Goal: Book appointment/travel/reservation

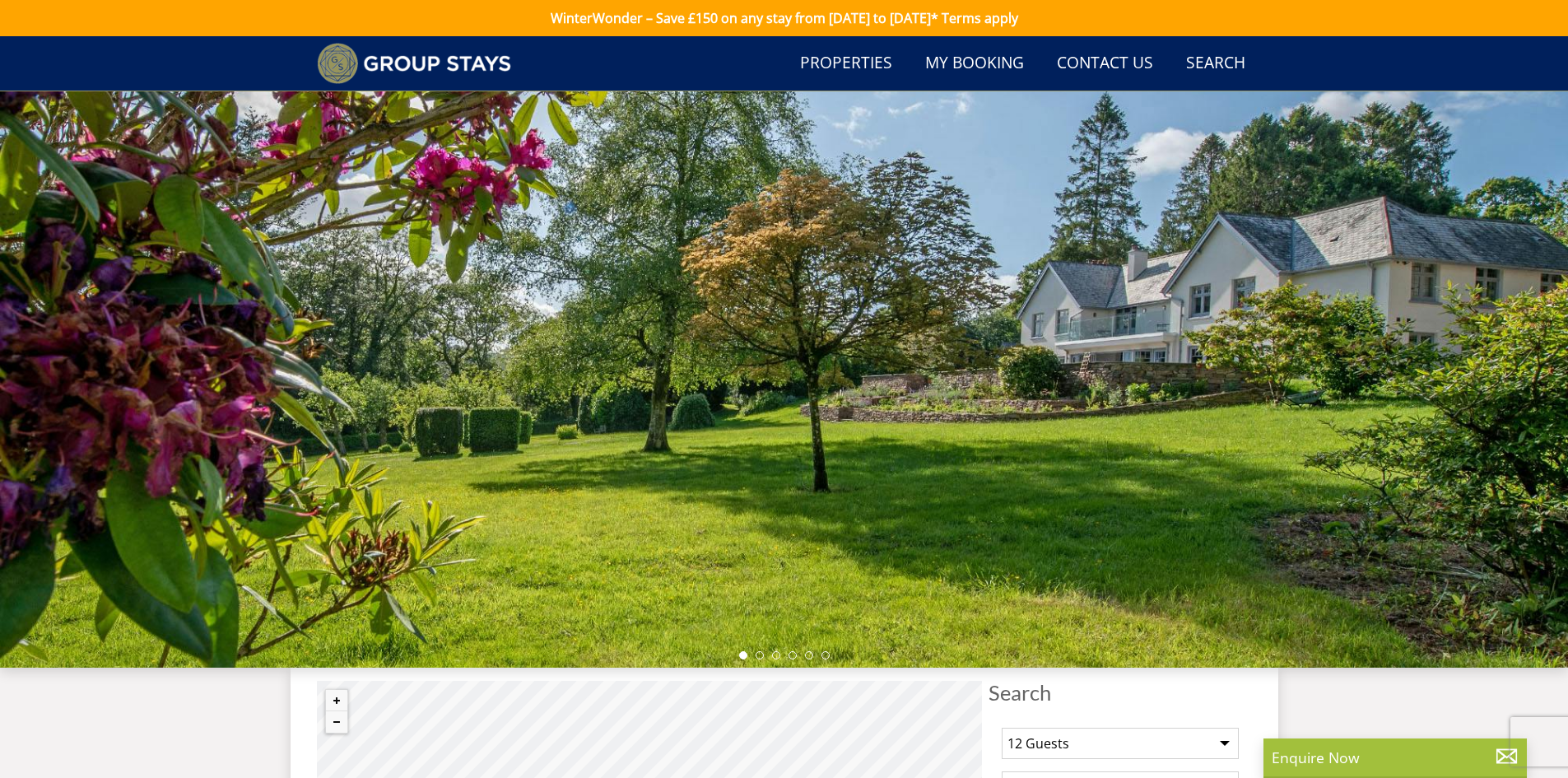
scroll to position [208, 0]
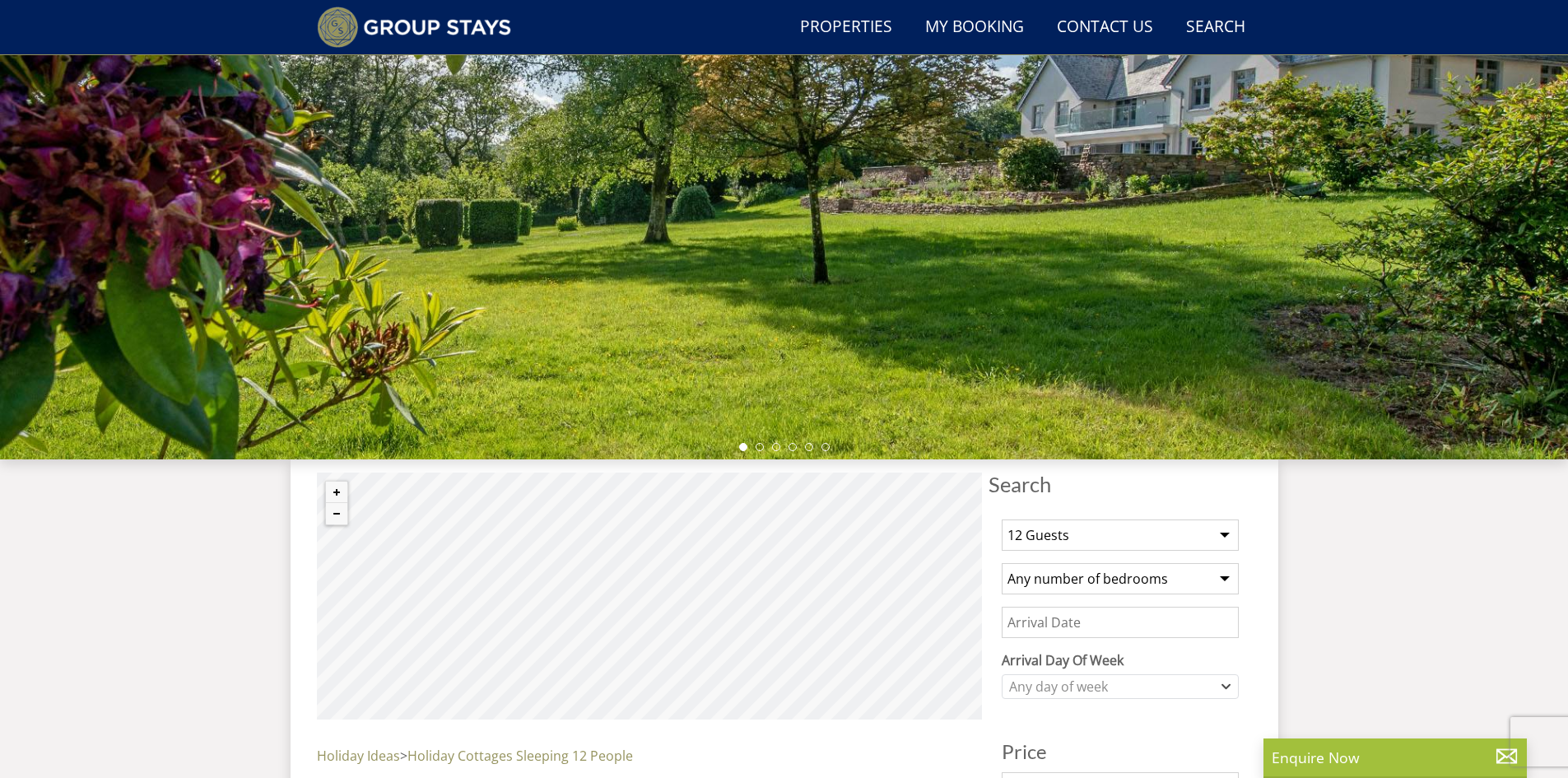
click at [1086, 582] on select "Any number of bedrooms 4 Bedrooms 5 Bedrooms 6 Bedrooms 7 Bedrooms 8 Bedrooms 9…" at bounding box center [1120, 579] width 237 height 32
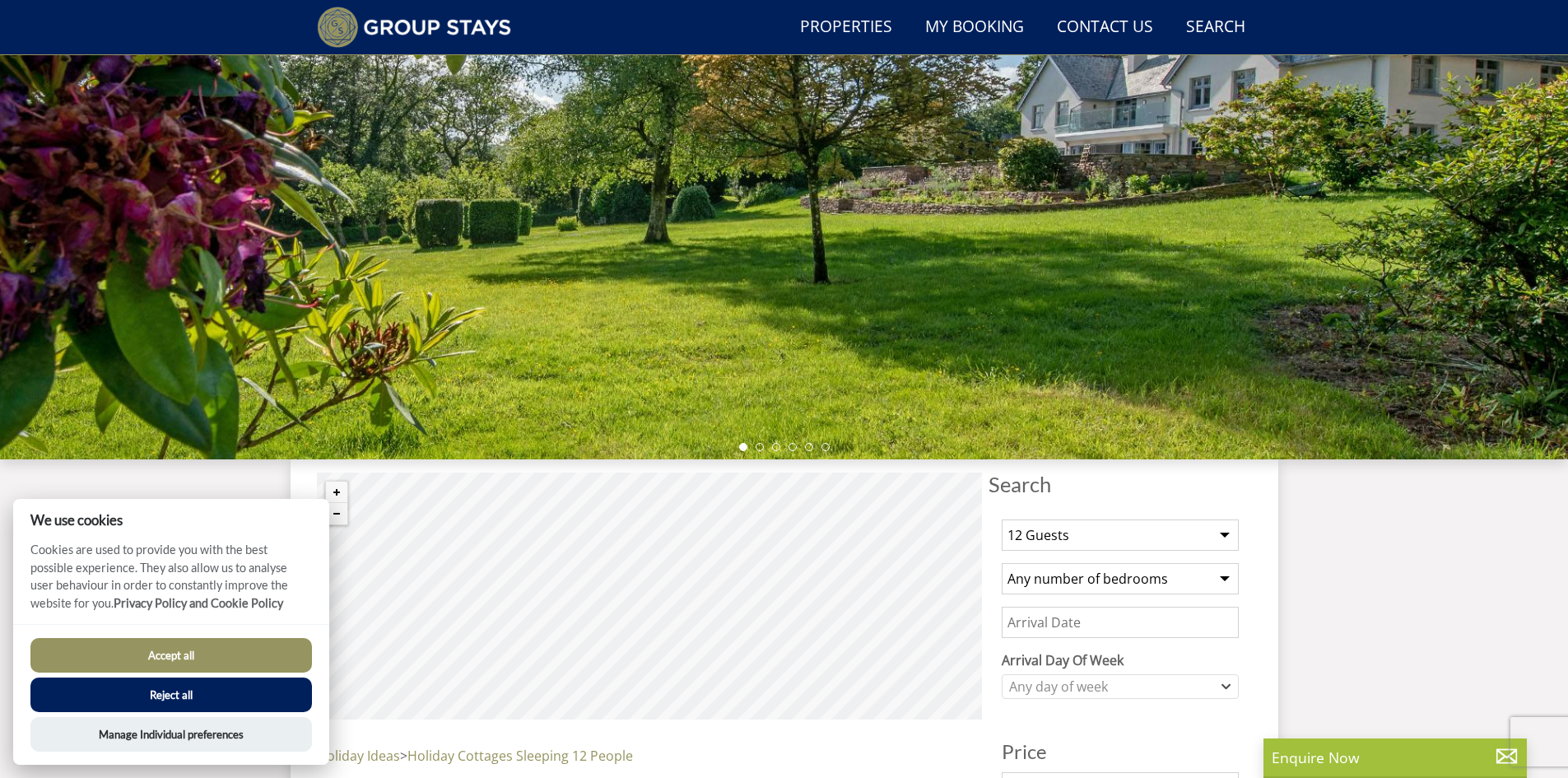
drag, startPoint x: 1052, startPoint y: 577, endPoint x: 1048, endPoint y: 565, distance: 12.6
click at [1052, 577] on select "Any number of bedrooms 4 Bedrooms 5 Bedrooms 6 Bedrooms 7 Bedrooms 8 Bedrooms 9…" at bounding box center [1120, 579] width 237 height 32
select select "6"
click at [1001, 563] on select "Any number of bedrooms 4 Bedrooms 5 Bedrooms 6 Bedrooms 7 Bedrooms 8 Bedrooms 9…" at bounding box center [1120, 579] width 237 height 32
click at [1089, 624] on input "Date" at bounding box center [1120, 622] width 237 height 32
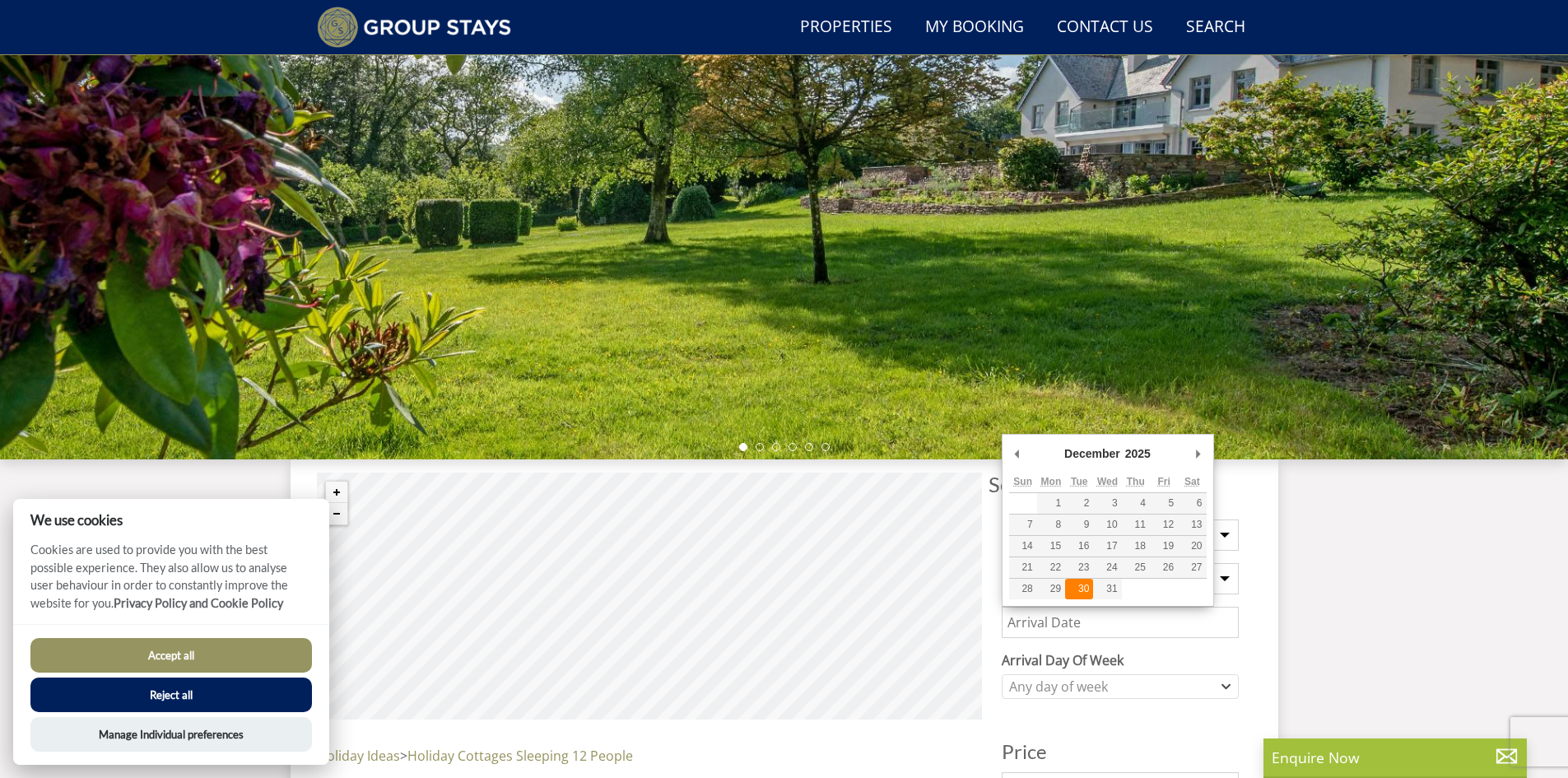
type input "[DATE]"
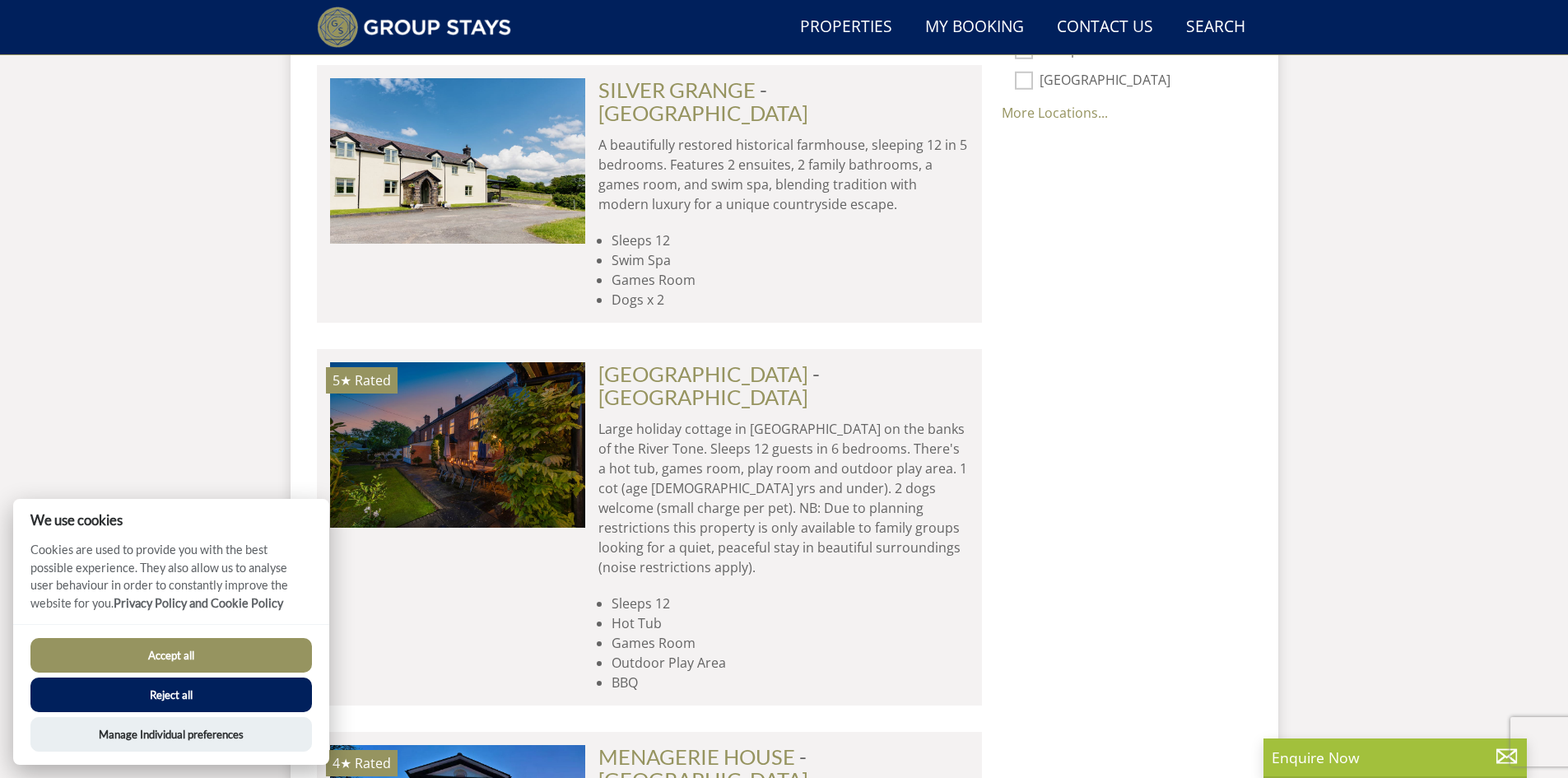
scroll to position [1361, 0]
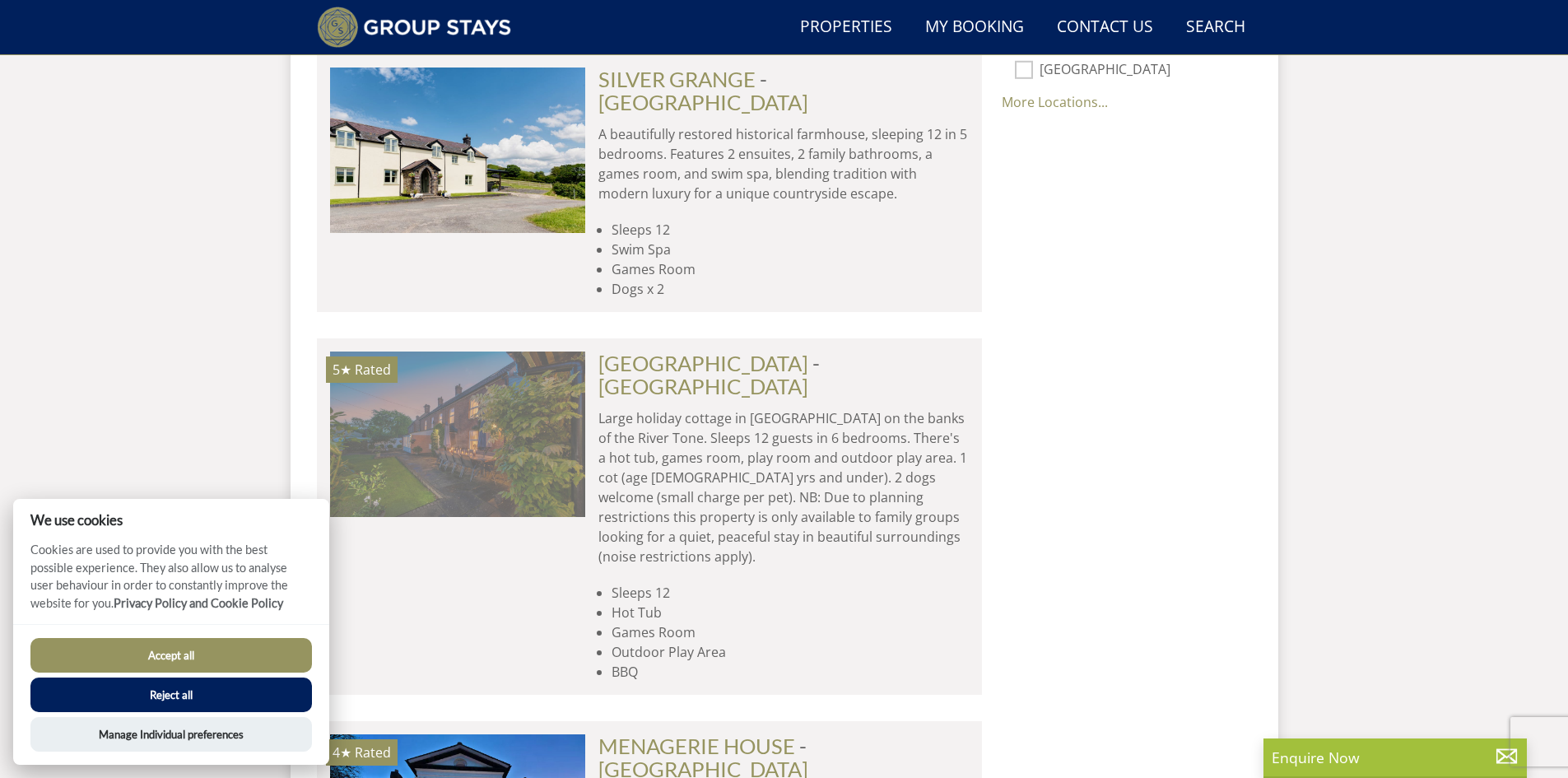
click at [503, 397] on img at bounding box center [457, 434] width 255 height 164
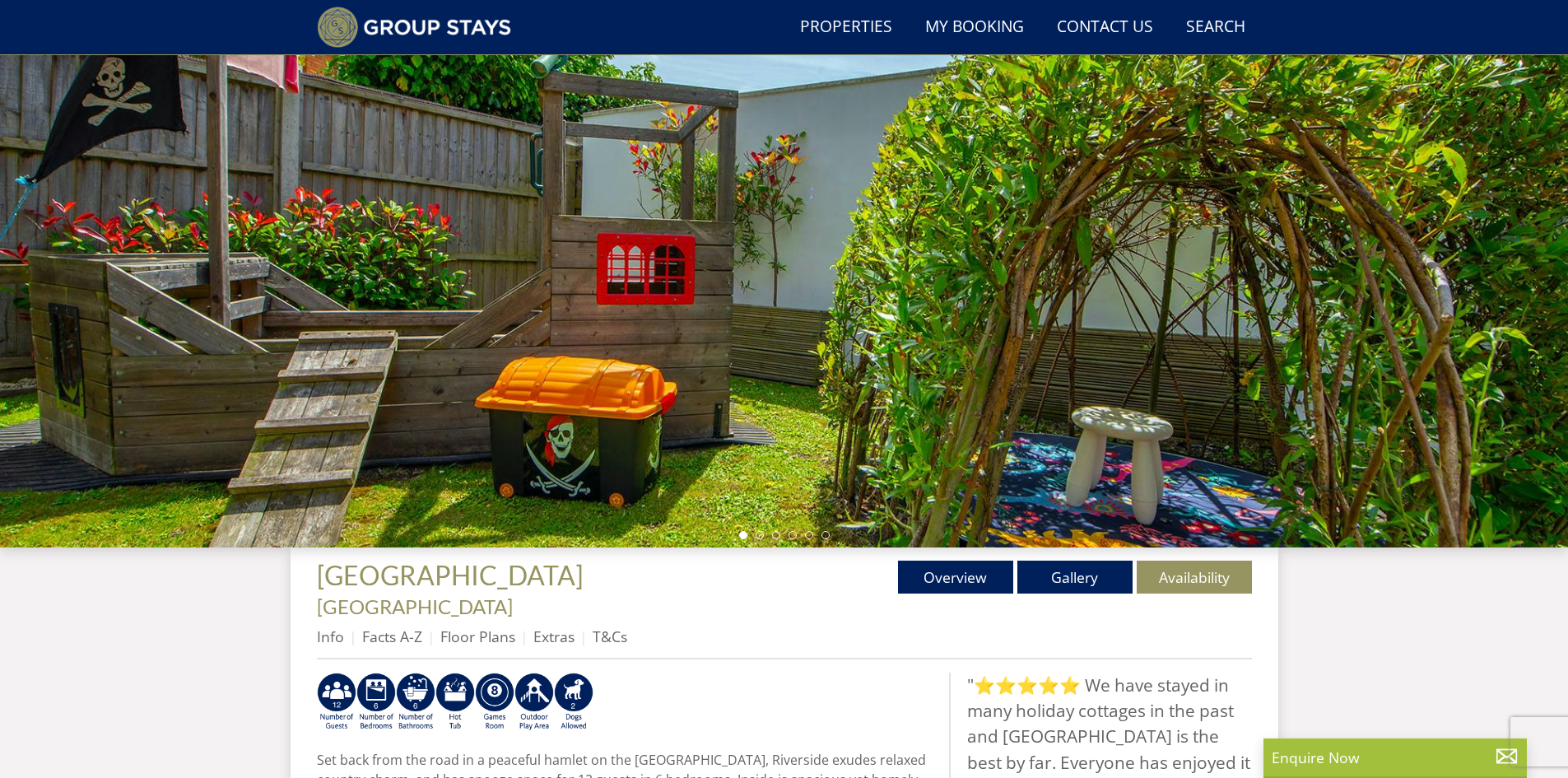
scroll to position [142, 0]
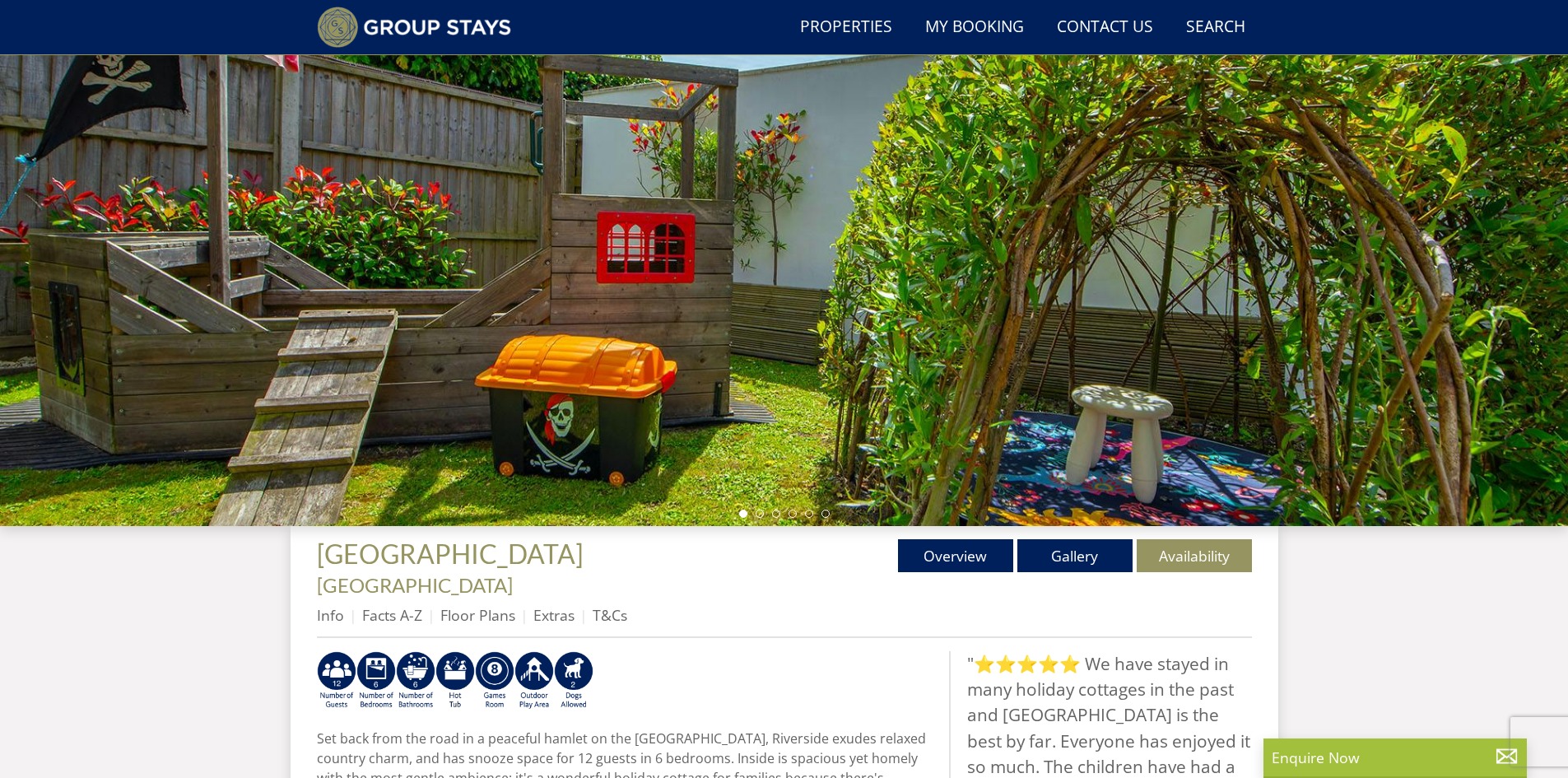
drag, startPoint x: 1064, startPoint y: 475, endPoint x: 551, endPoint y: 463, distance: 513.1
click at [543, 473] on div at bounding box center [784, 237] width 1568 height 577
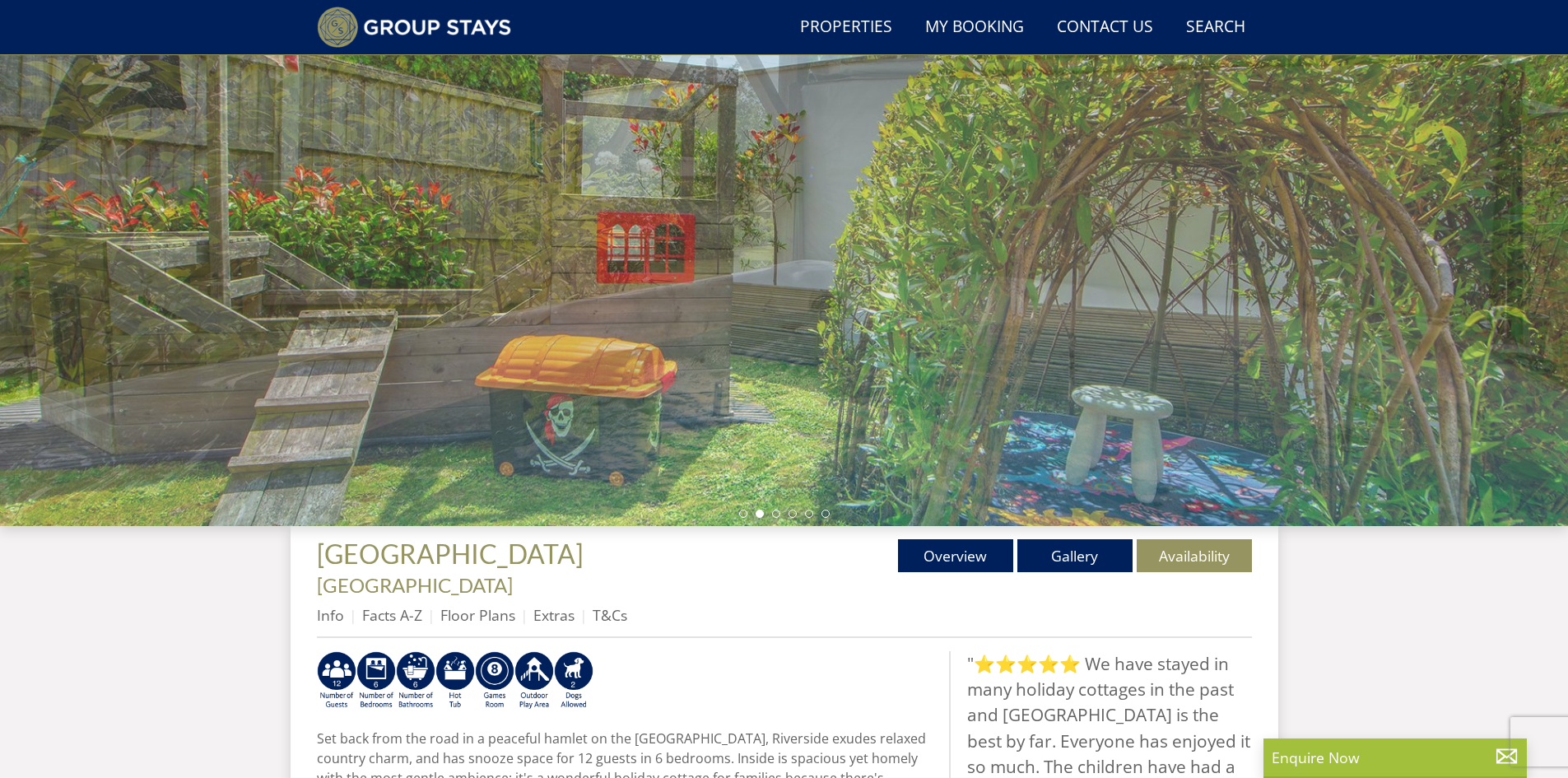
click at [528, 310] on div at bounding box center [784, 237] width 1568 height 577
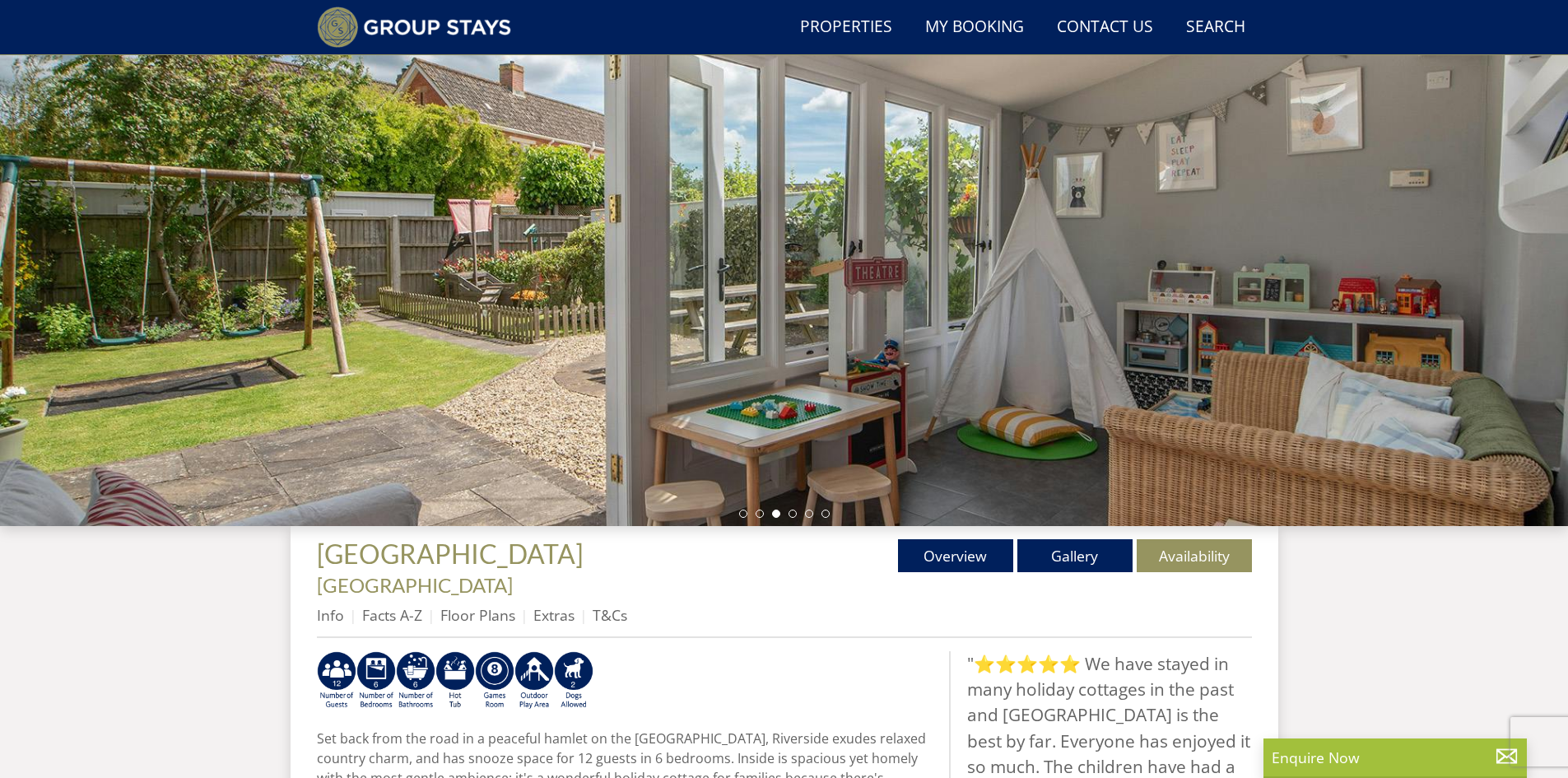
drag, startPoint x: 916, startPoint y: 366, endPoint x: 886, endPoint y: 467, distance: 105.4
click at [886, 467] on div at bounding box center [784, 237] width 1568 height 577
drag, startPoint x: 971, startPoint y: 391, endPoint x: 638, endPoint y: 331, distance: 338.4
click at [380, 352] on div at bounding box center [784, 237] width 1568 height 577
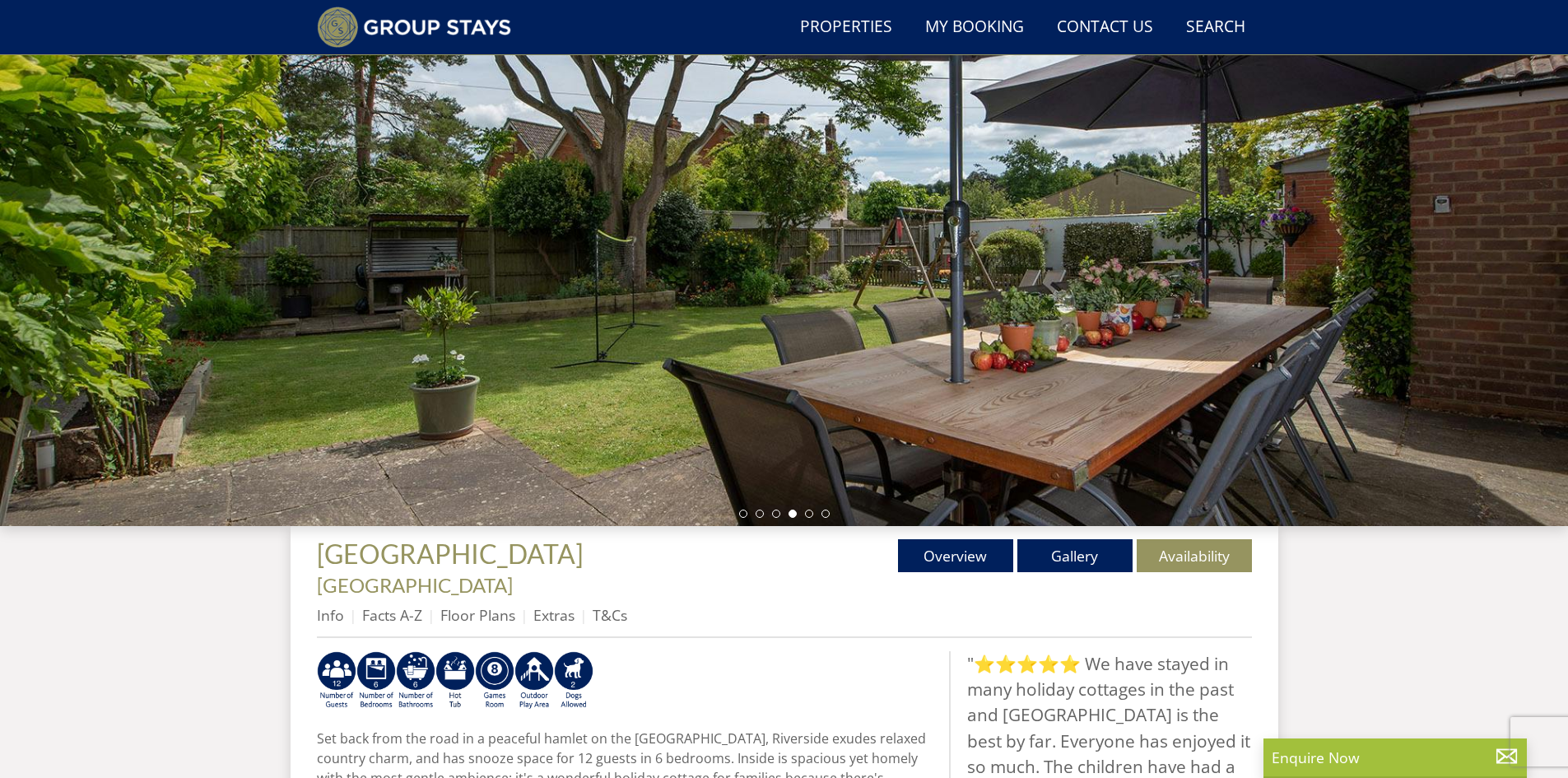
drag, startPoint x: 814, startPoint y: 313, endPoint x: 475, endPoint y: 303, distance: 339.1
click at [466, 314] on div at bounding box center [784, 237] width 1568 height 577
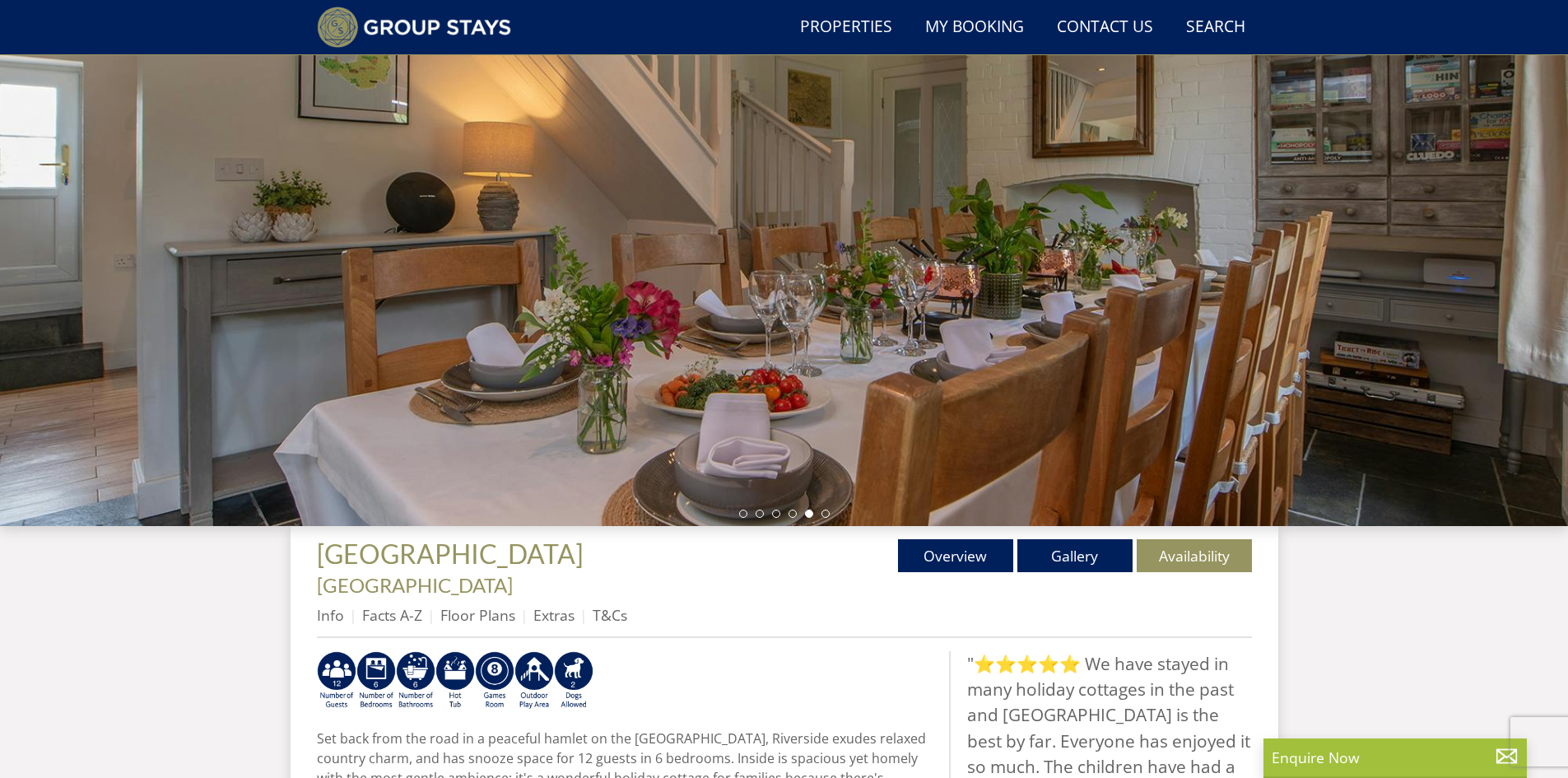
drag, startPoint x: 890, startPoint y: 301, endPoint x: 528, endPoint y: 302, distance: 362.0
click at [528, 302] on div at bounding box center [784, 237] width 1568 height 577
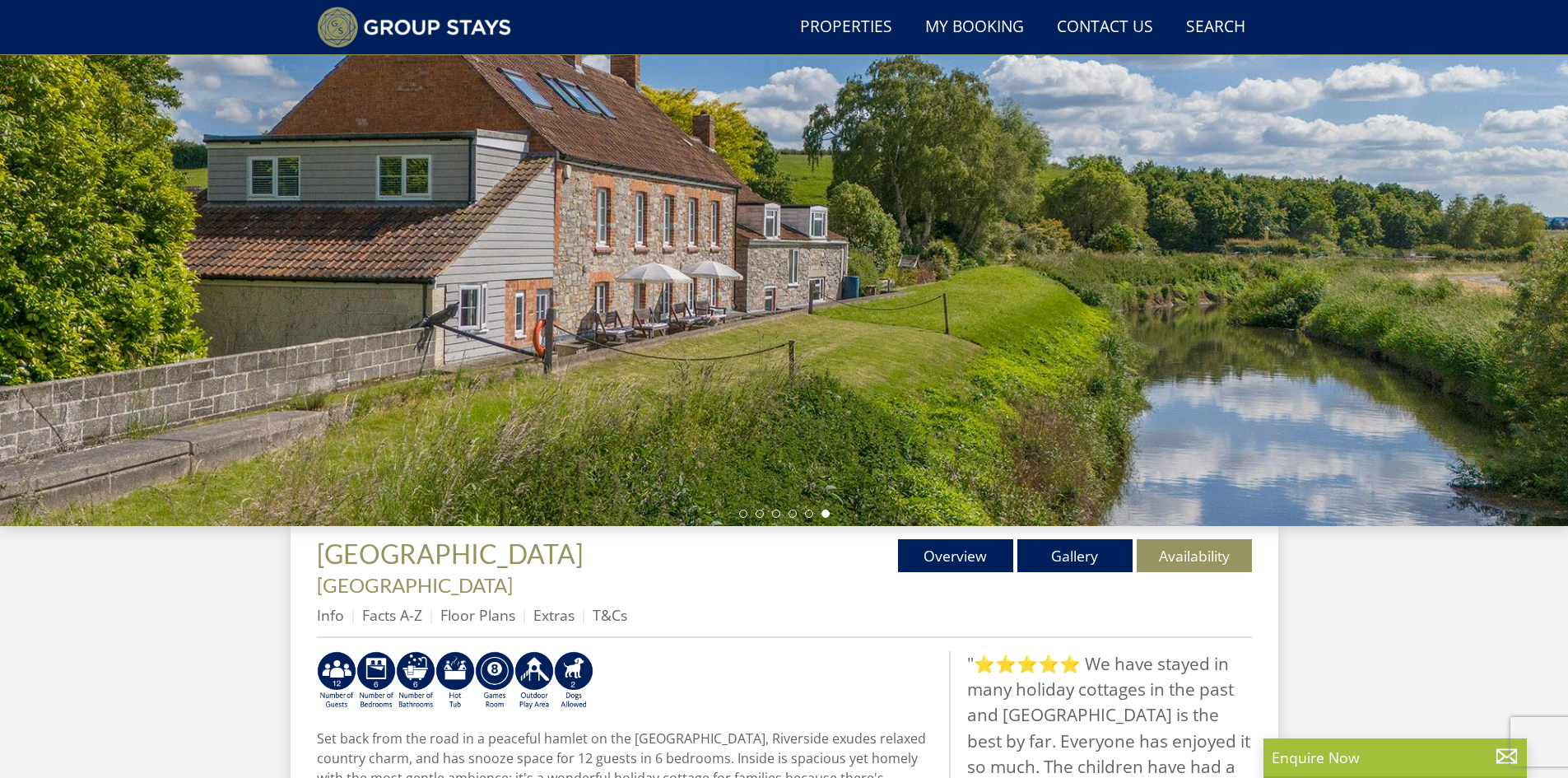
drag, startPoint x: 997, startPoint y: 282, endPoint x: 442, endPoint y: 266, distance: 555.2
click at [638, 283] on div at bounding box center [784, 237] width 1568 height 577
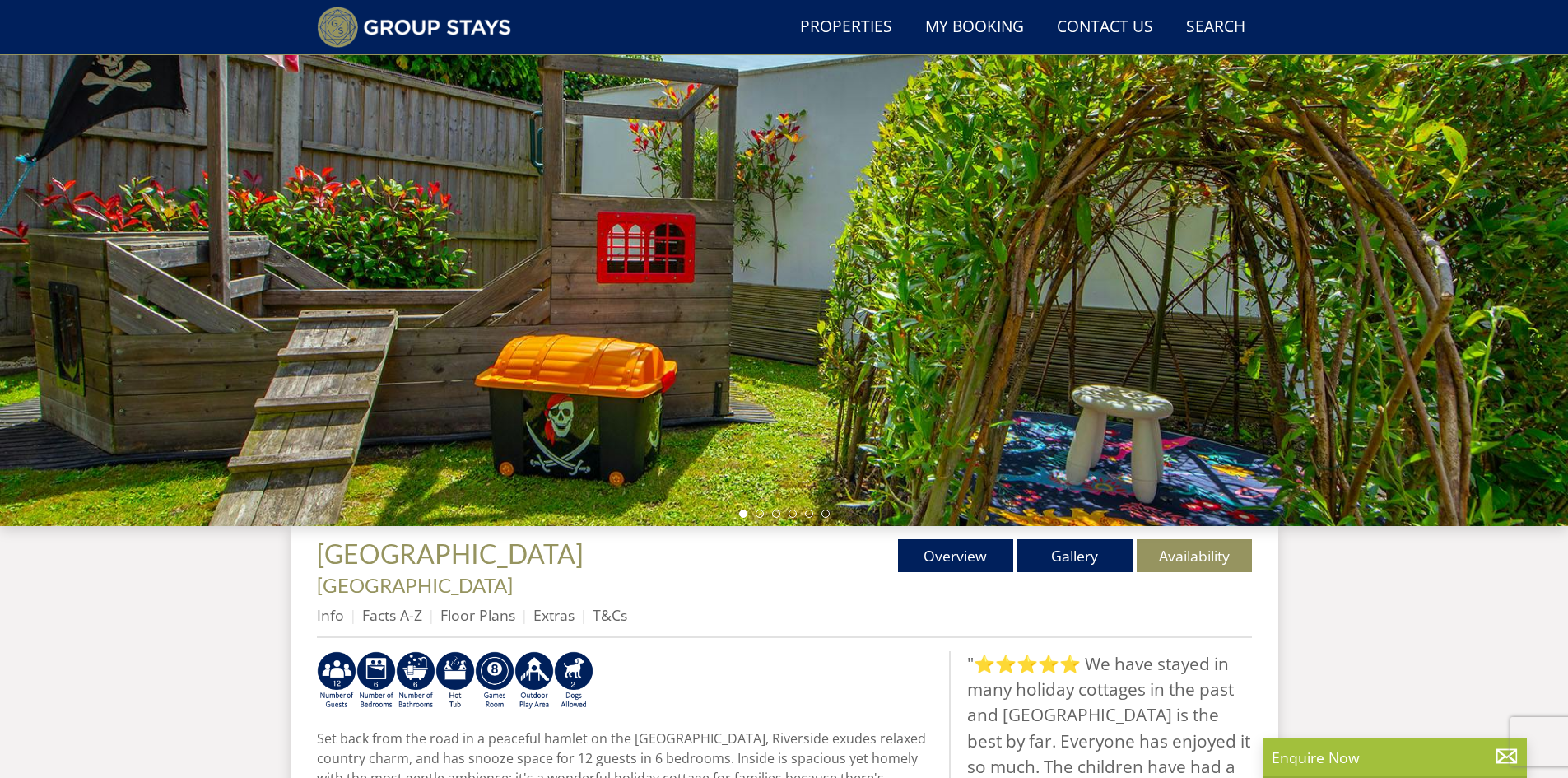
drag, startPoint x: 758, startPoint y: 268, endPoint x: 374, endPoint y: 269, distance: 384.0
click at [374, 269] on div at bounding box center [784, 237] width 1568 height 577
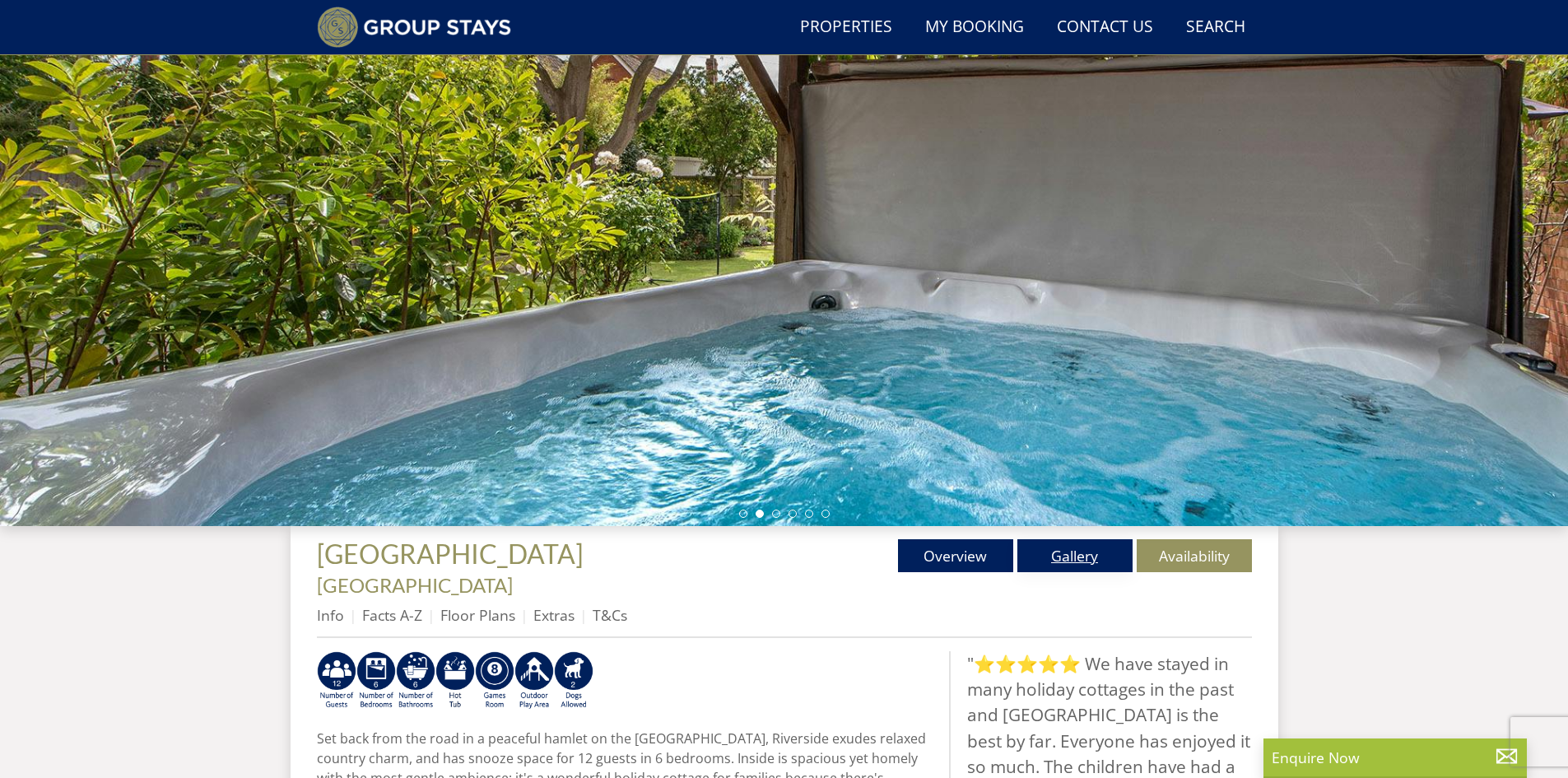
click at [1061, 553] on link "Gallery" at bounding box center [1075, 555] width 115 height 32
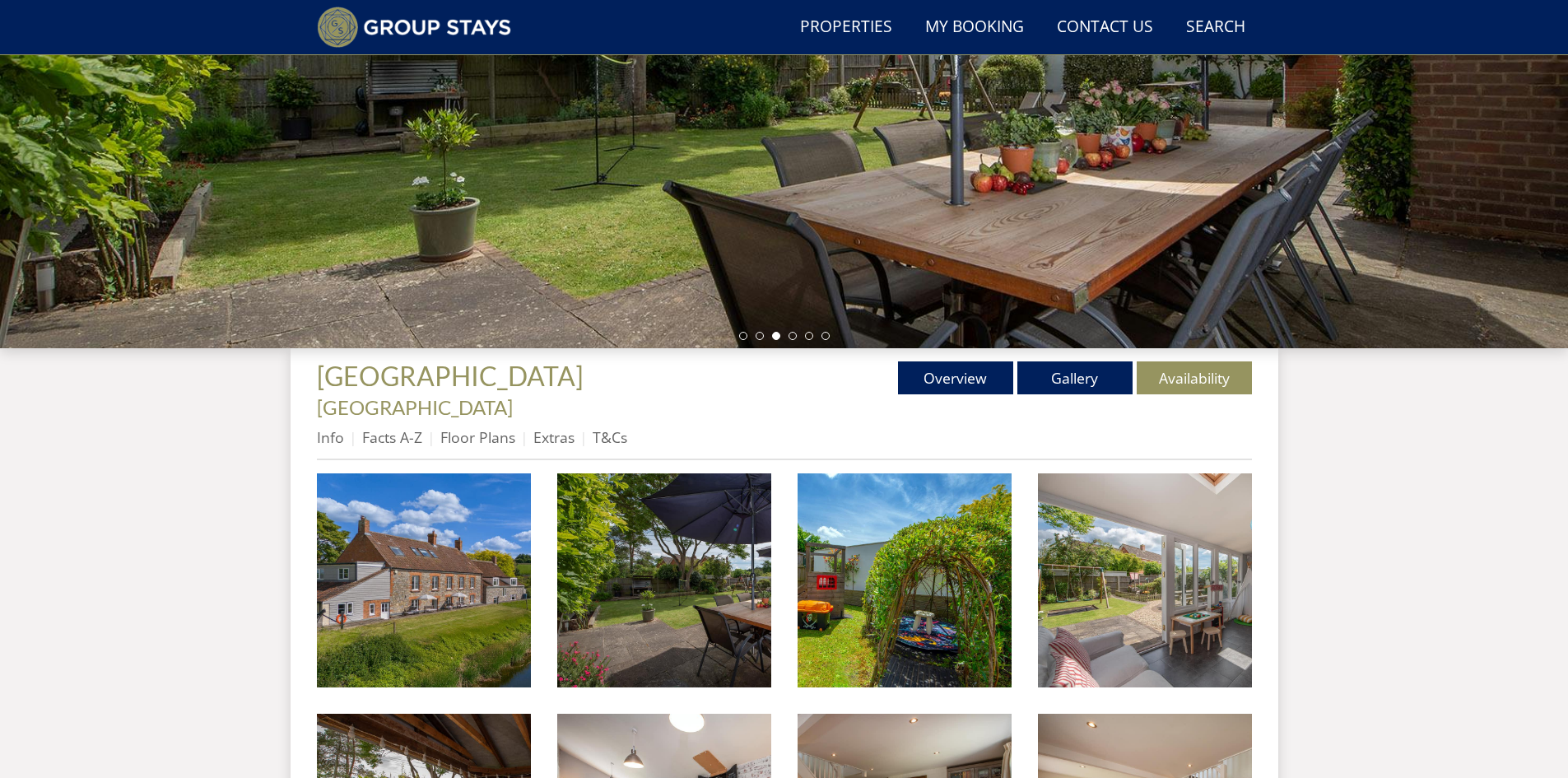
scroll to position [43, 0]
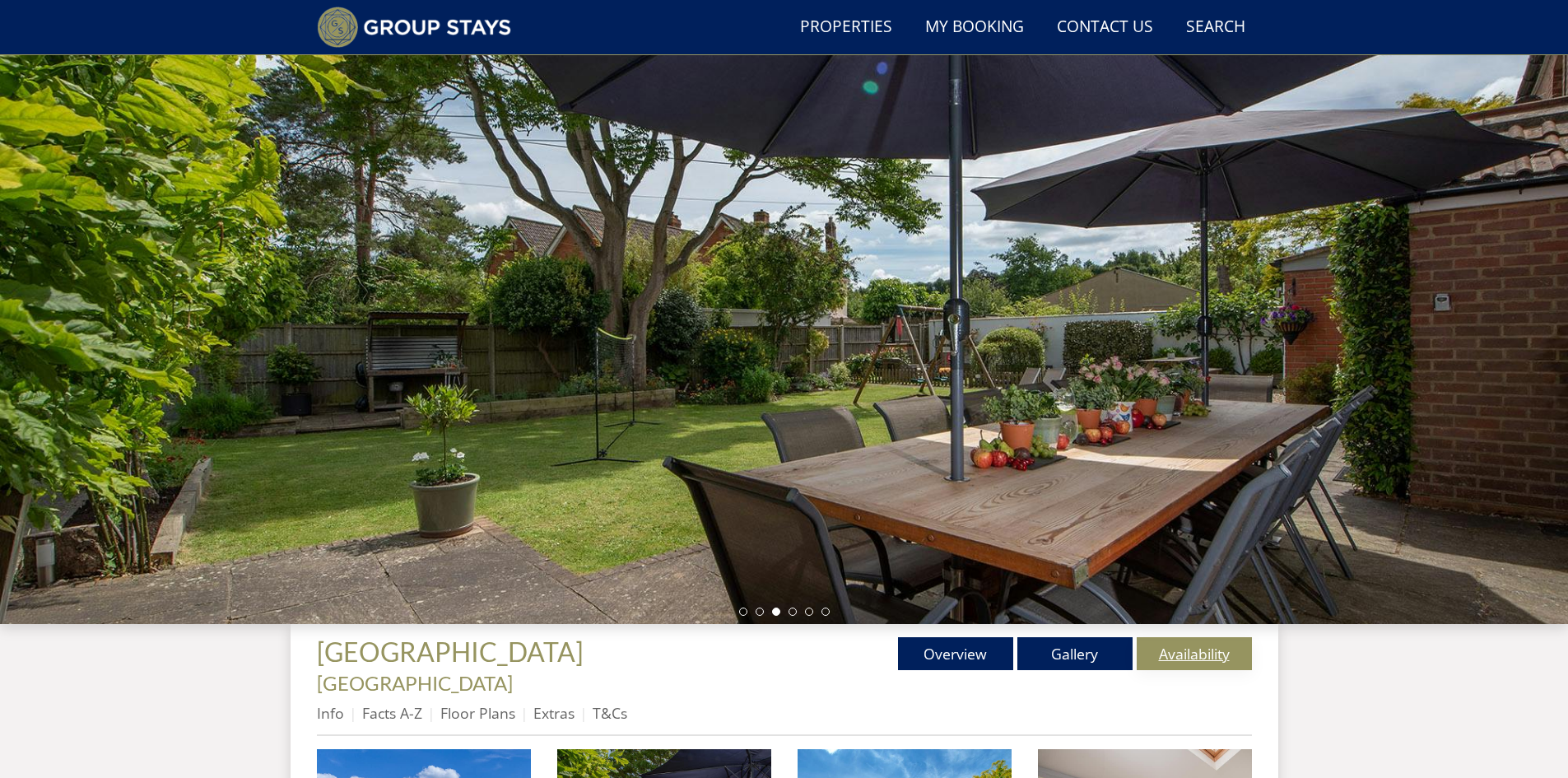
click at [1186, 643] on link "Availability" at bounding box center [1194, 653] width 115 height 32
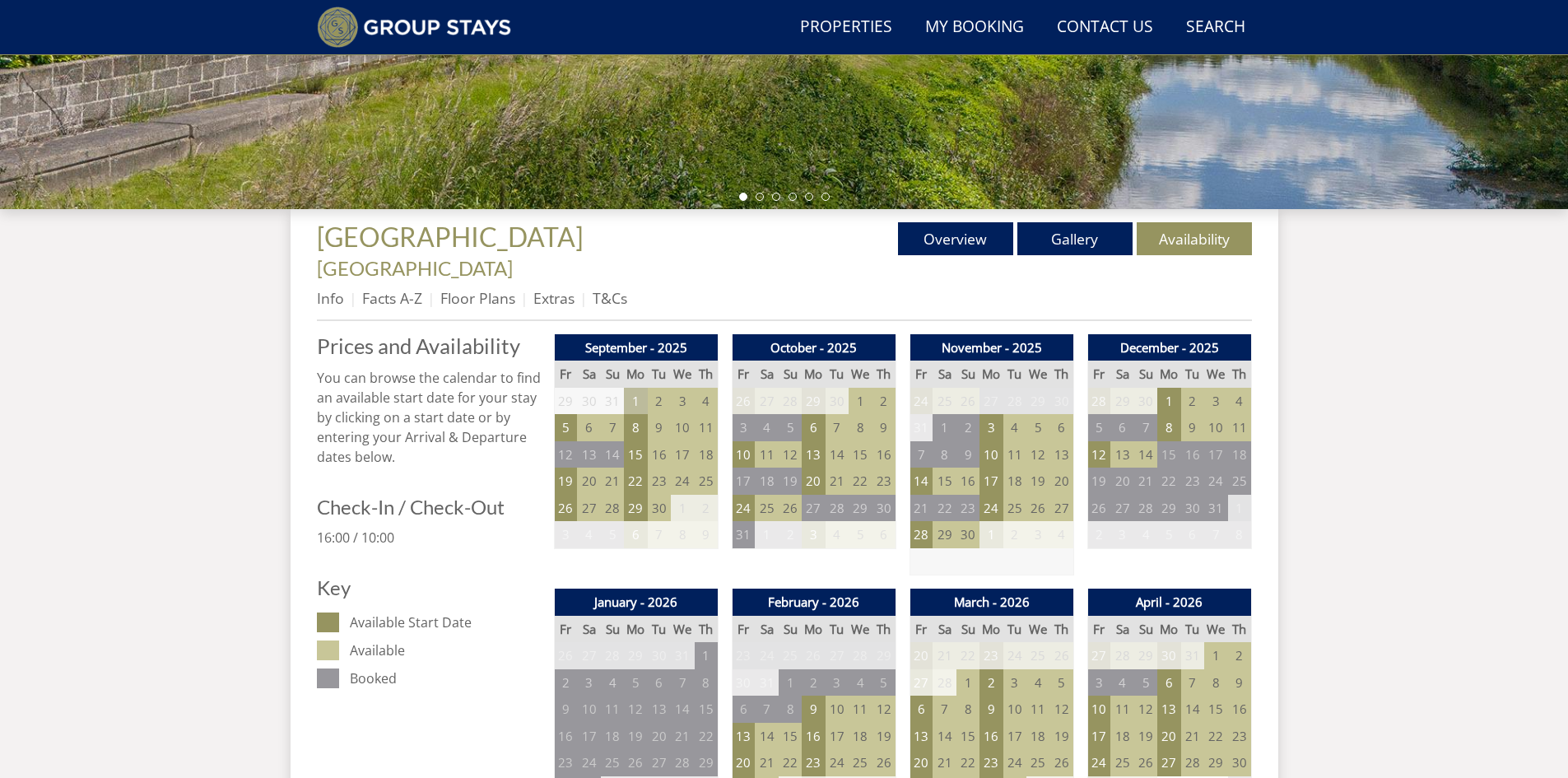
scroll to position [68, 0]
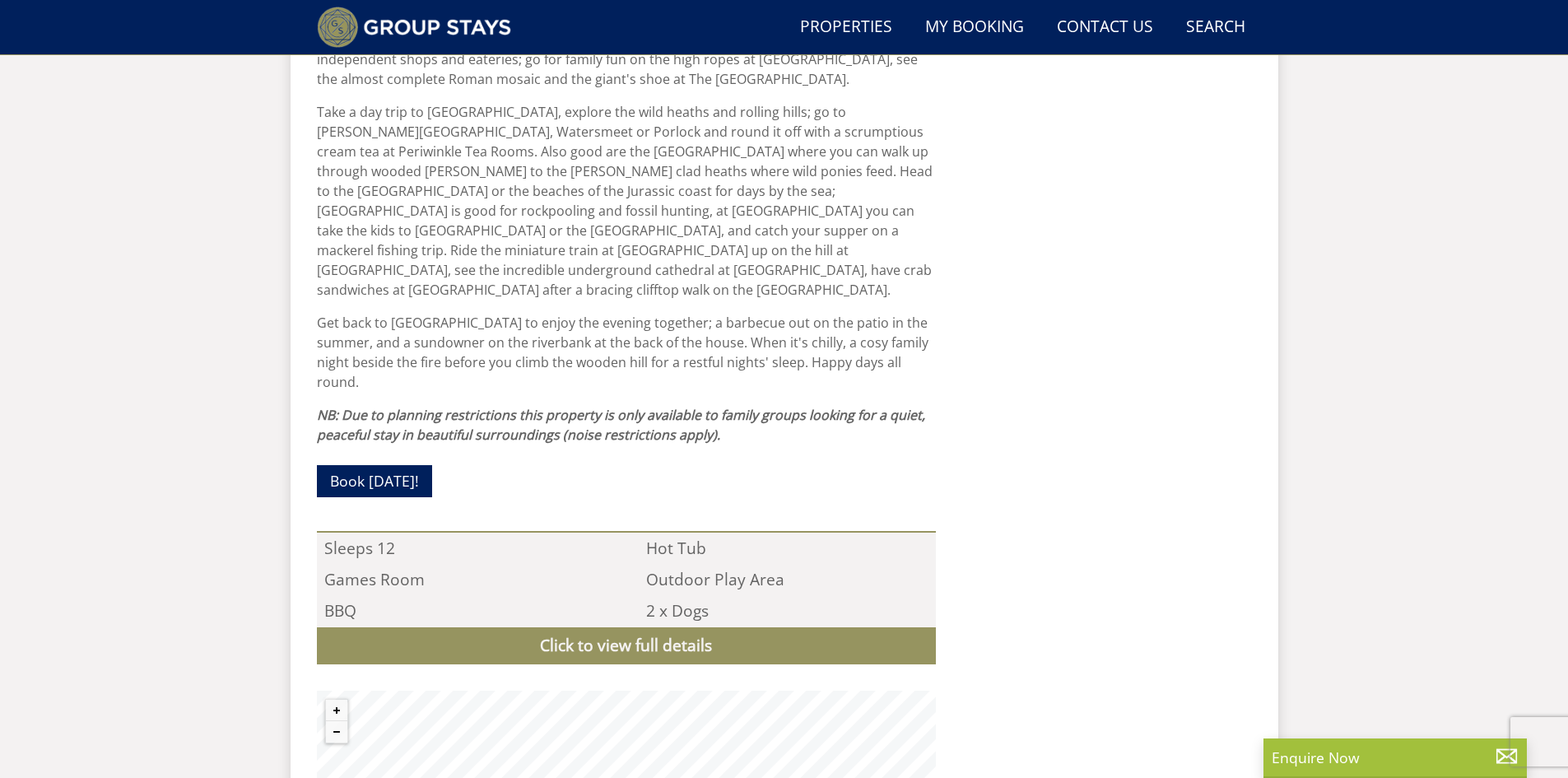
select select "6"
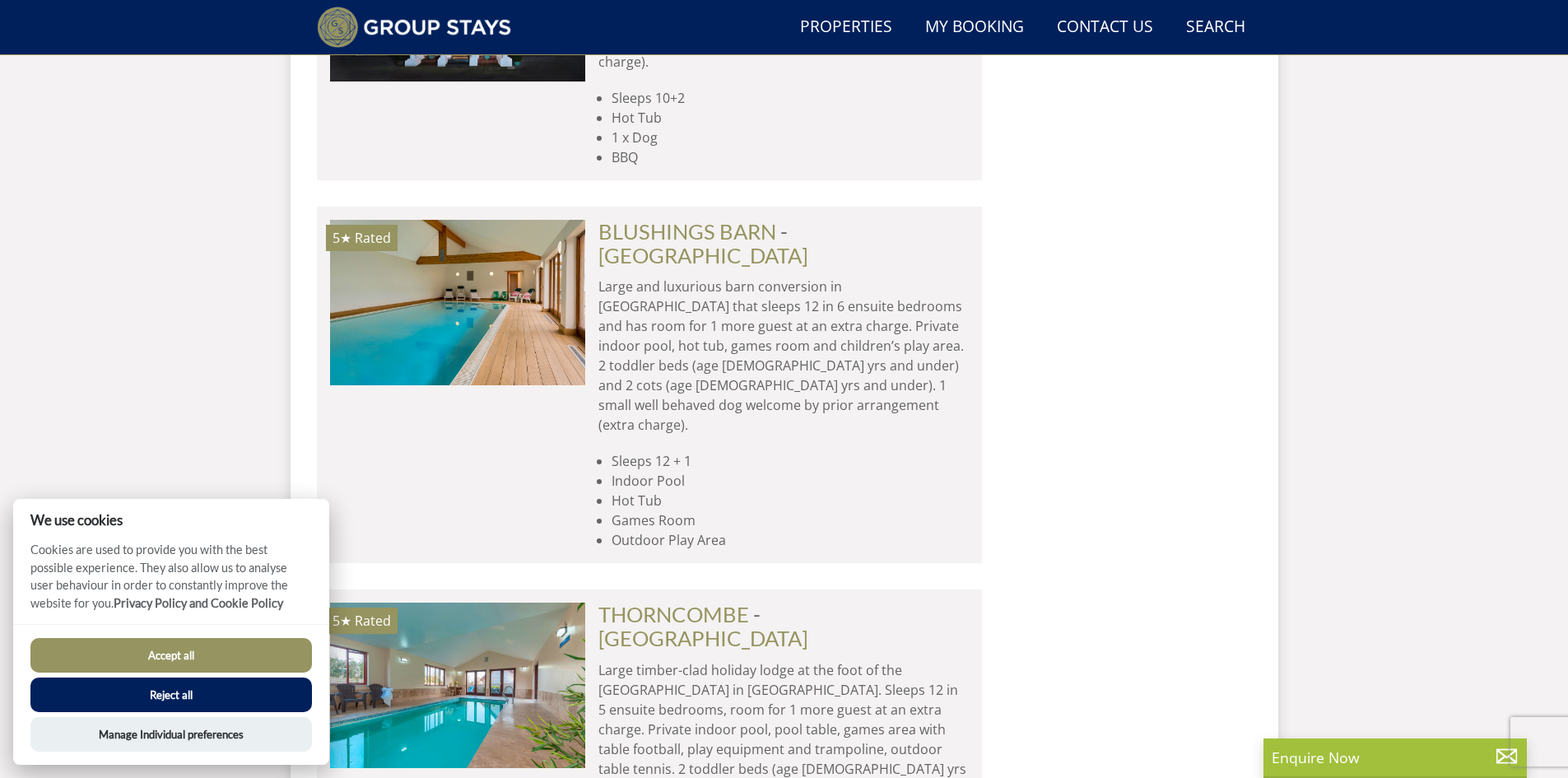
scroll to position [2184, 0]
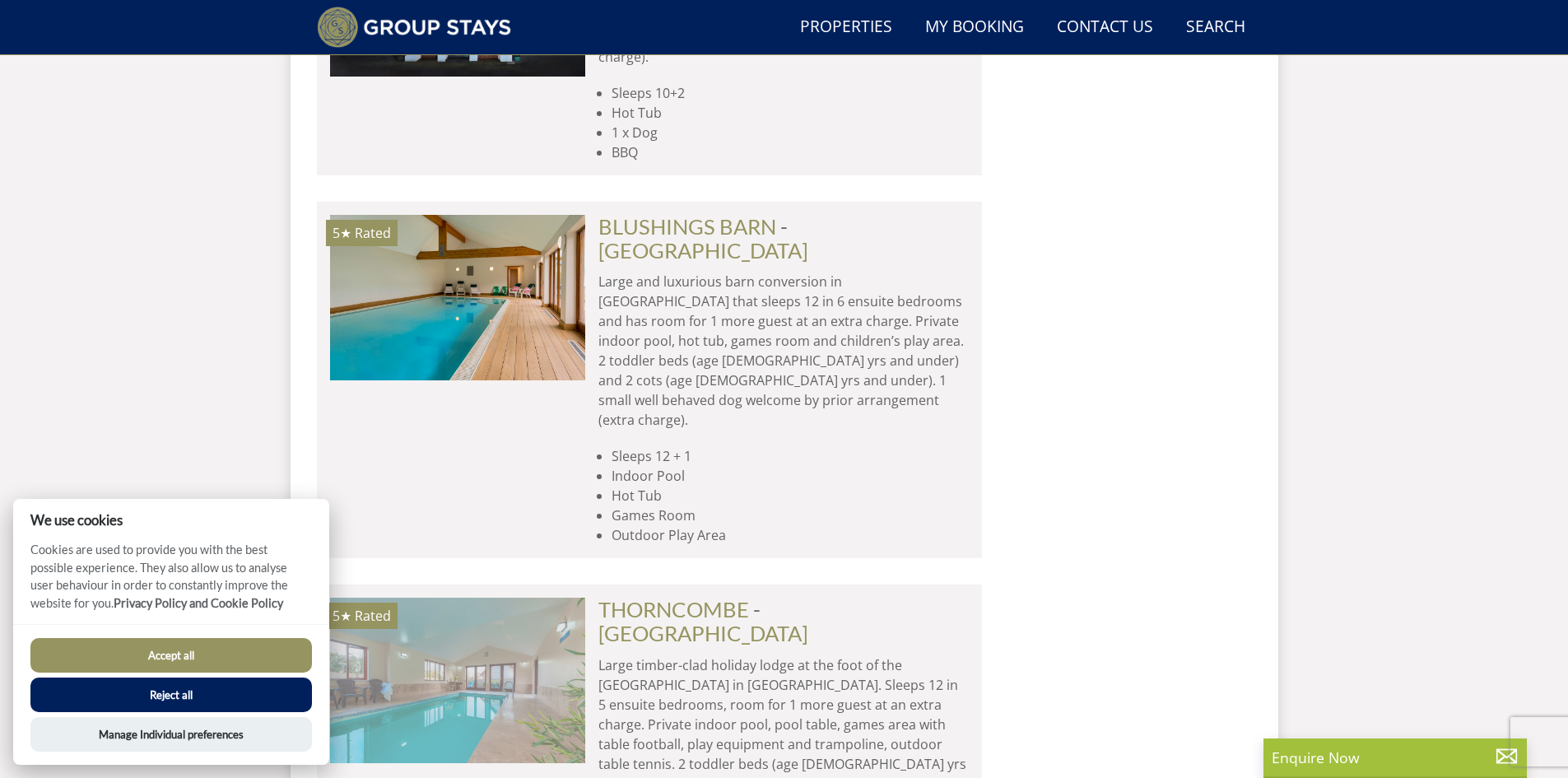
click at [485, 597] on img at bounding box center [457, 680] width 255 height 164
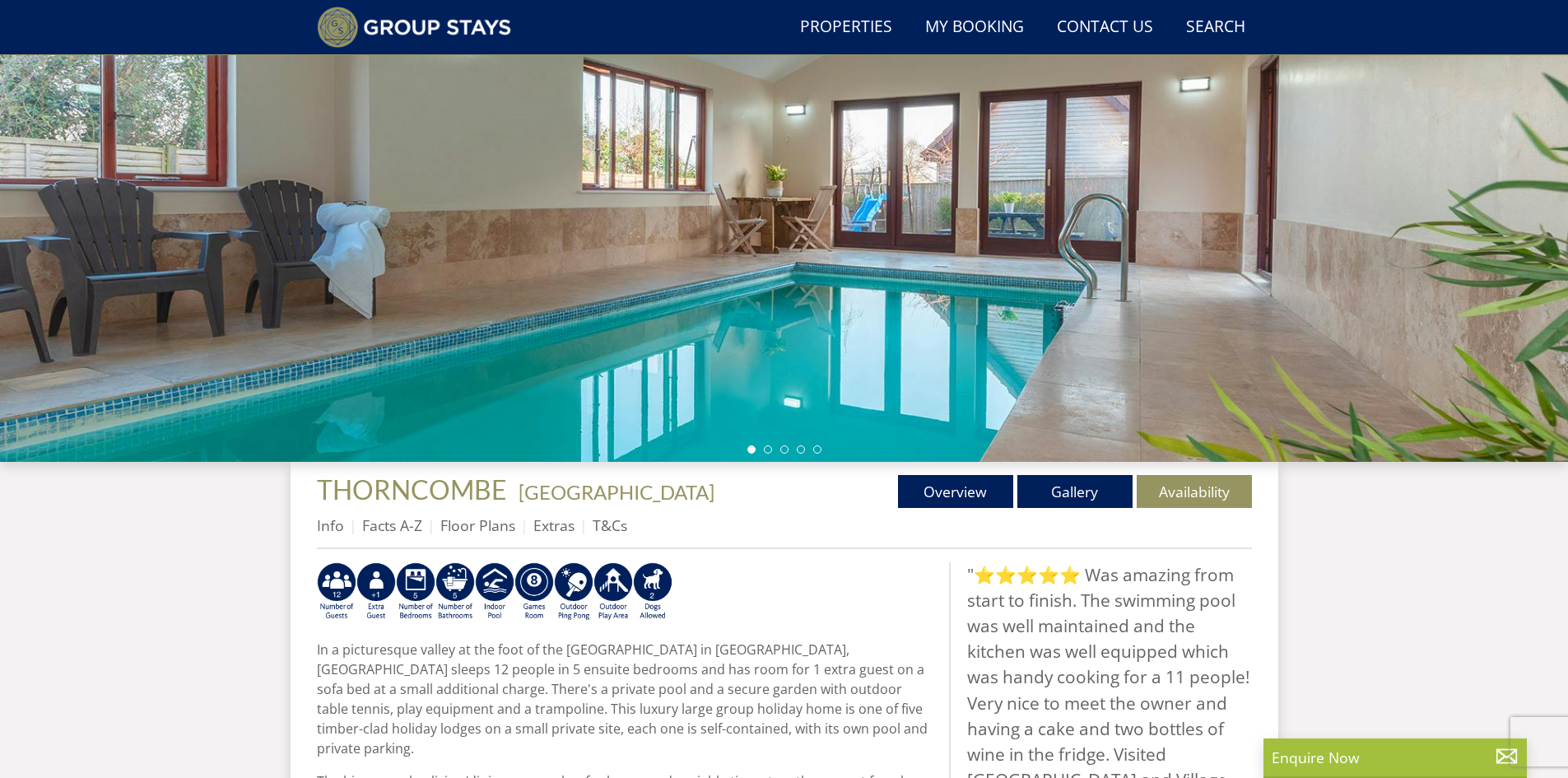
scroll to position [229, 0]
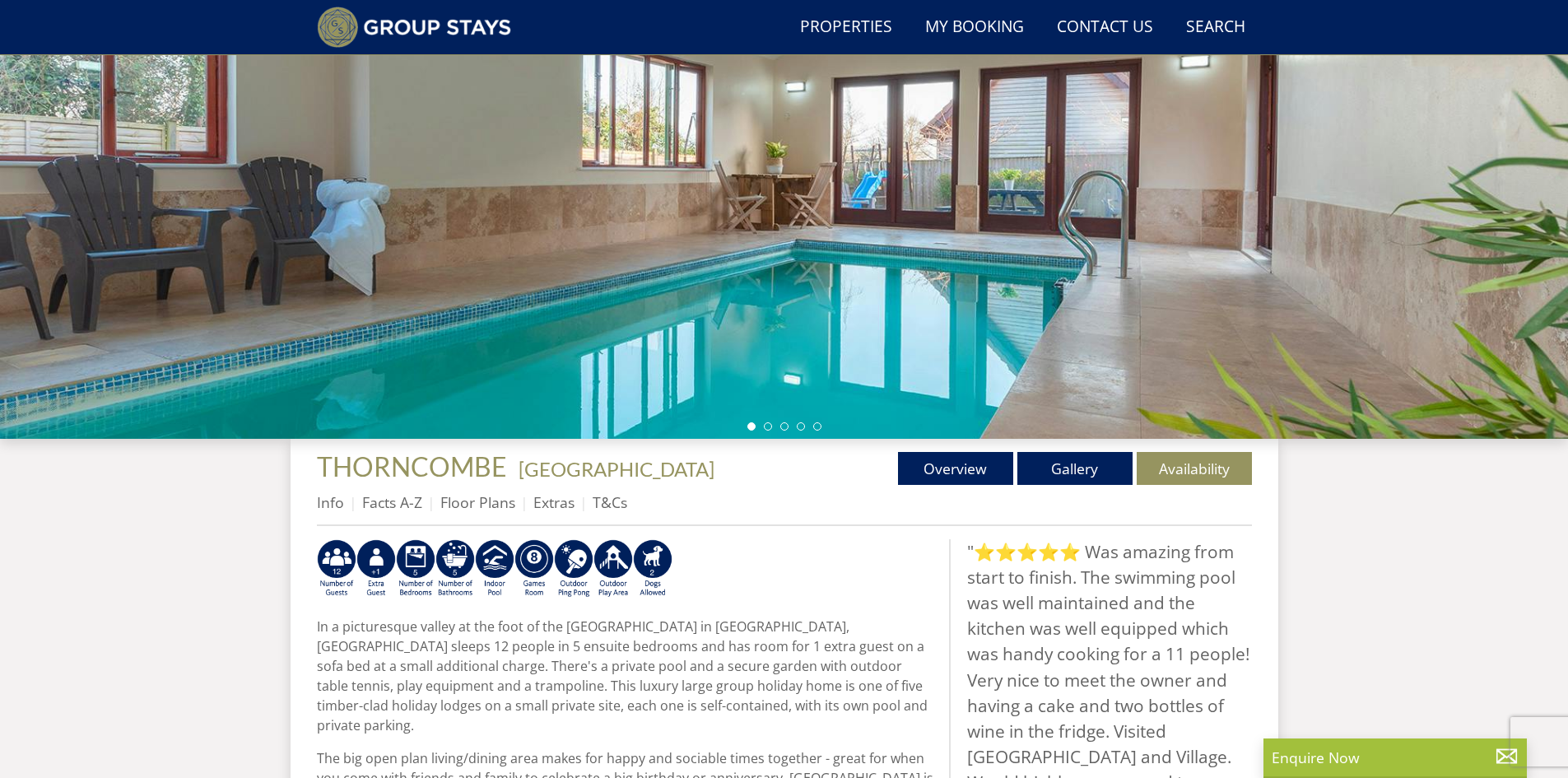
drag, startPoint x: 1028, startPoint y: 288, endPoint x: 744, endPoint y: 297, distance: 284.1
click at [745, 297] on div at bounding box center [784, 151] width 1568 height 577
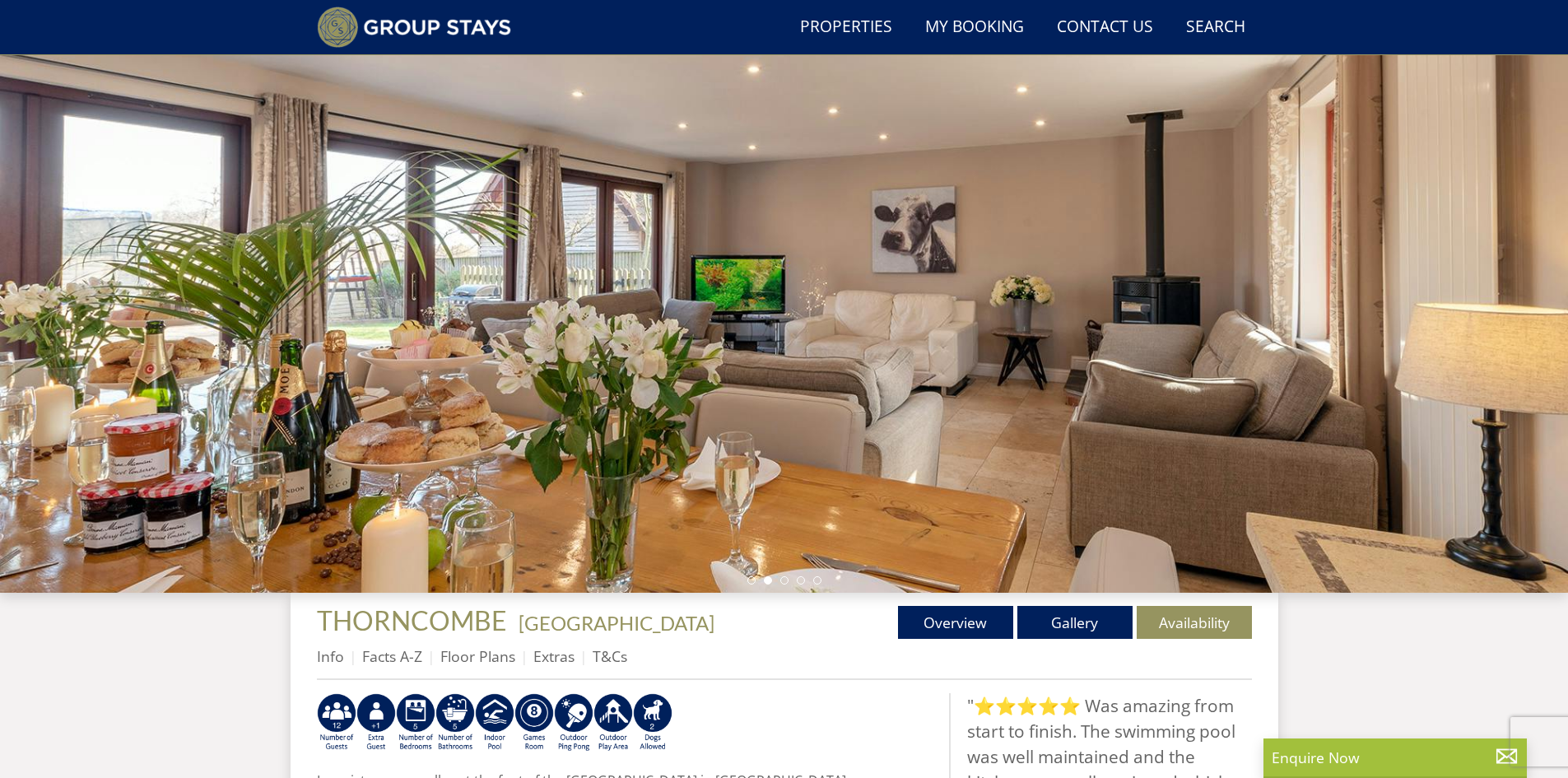
scroll to position [64, 0]
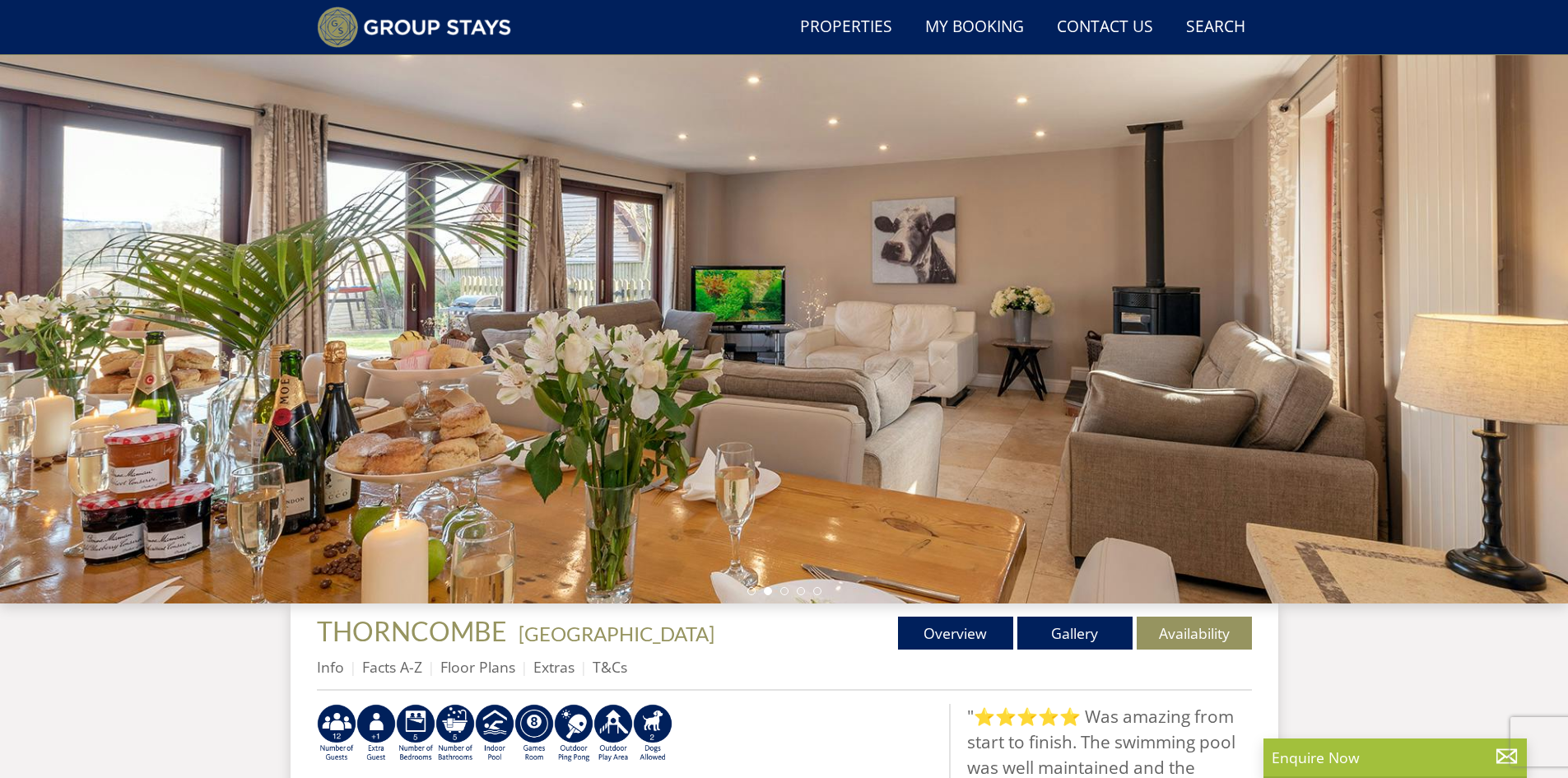
drag, startPoint x: 1090, startPoint y: 394, endPoint x: 698, endPoint y: 415, distance: 392.6
click at [698, 415] on div at bounding box center [784, 315] width 1568 height 577
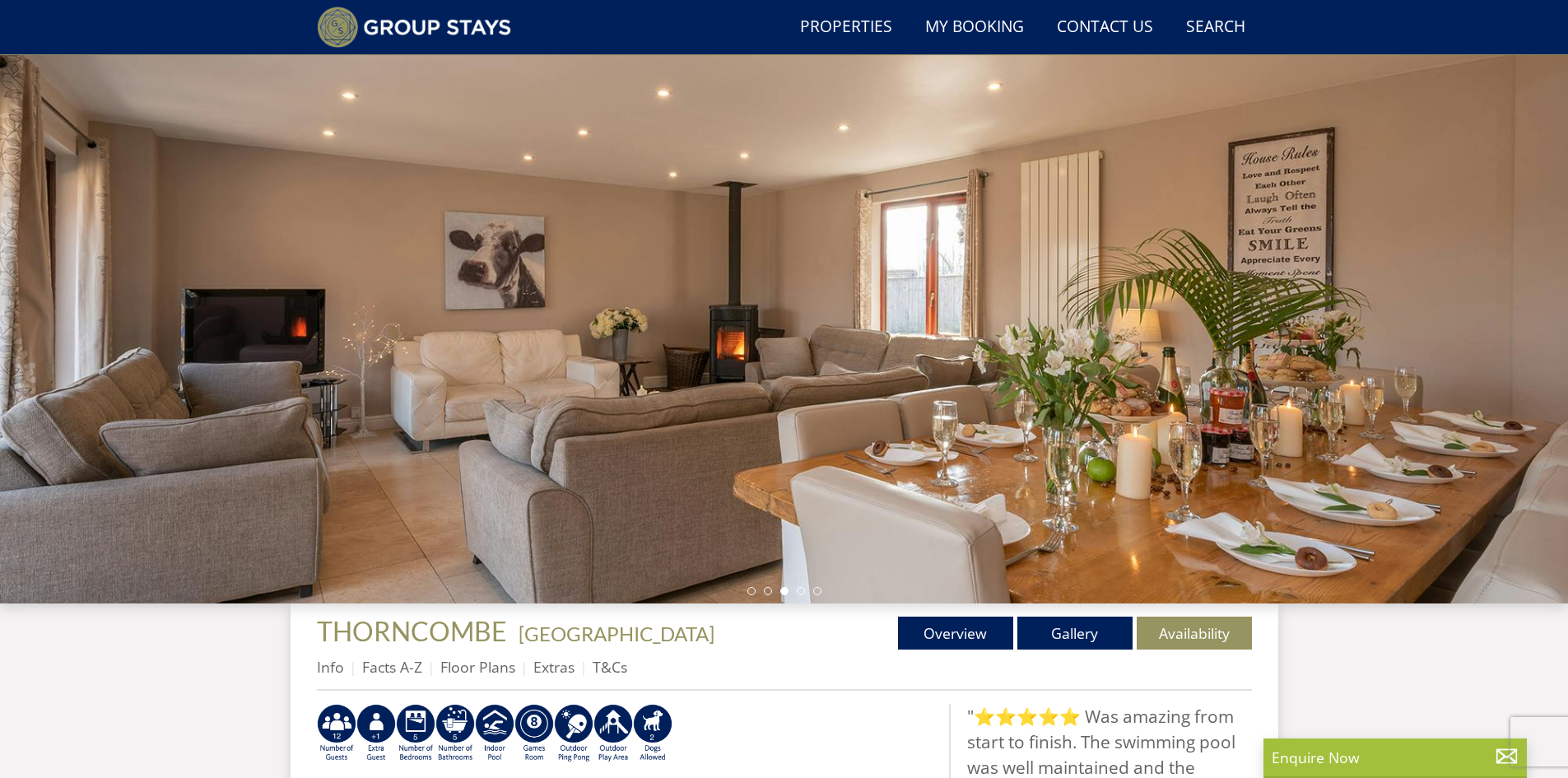
drag, startPoint x: 1026, startPoint y: 363, endPoint x: 764, endPoint y: 372, distance: 262.2
click at [768, 371] on div at bounding box center [784, 315] width 1568 height 577
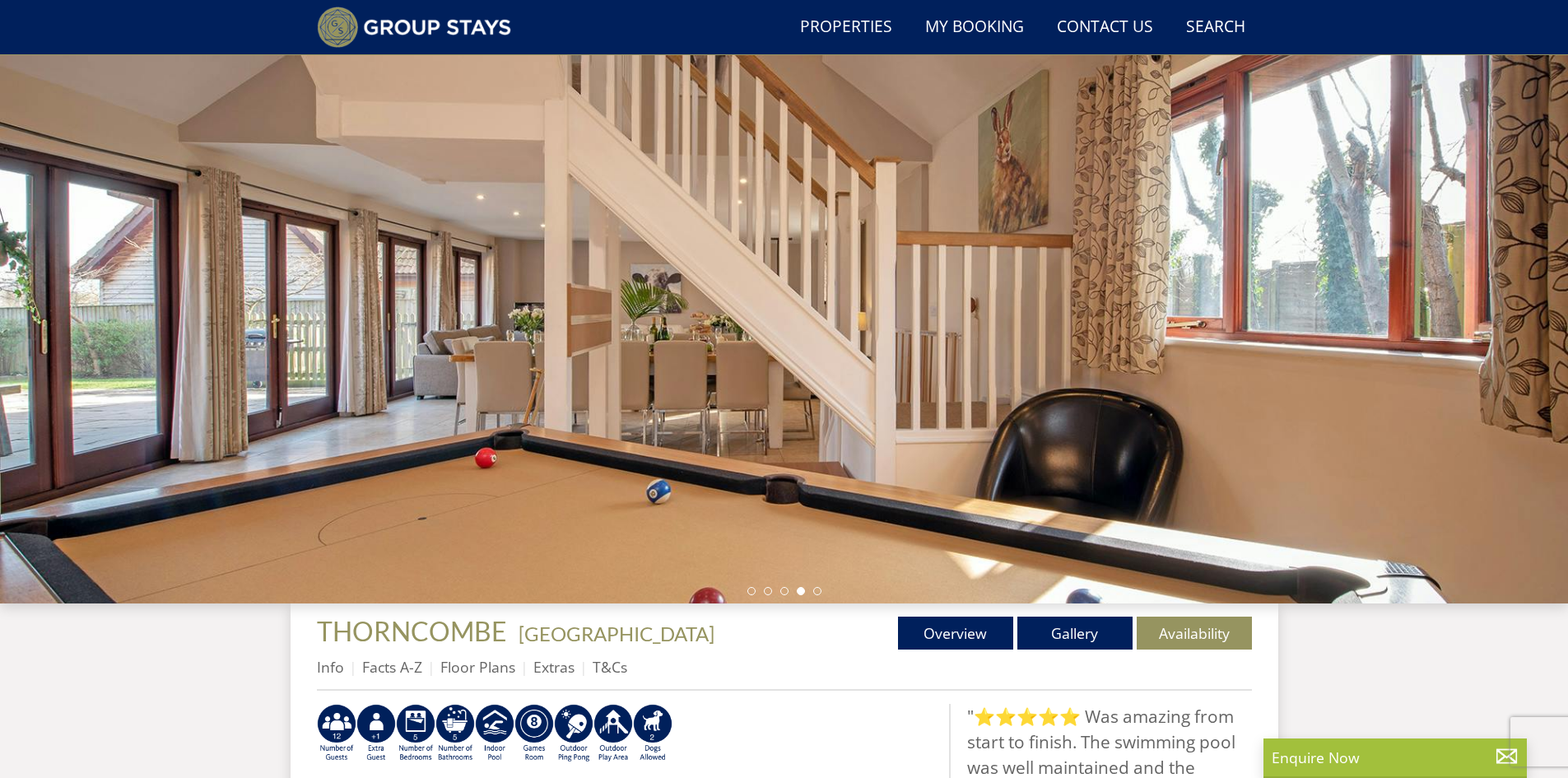
drag, startPoint x: 1093, startPoint y: 345, endPoint x: 801, endPoint y: 357, distance: 292.2
click at [801, 357] on div at bounding box center [784, 315] width 1568 height 577
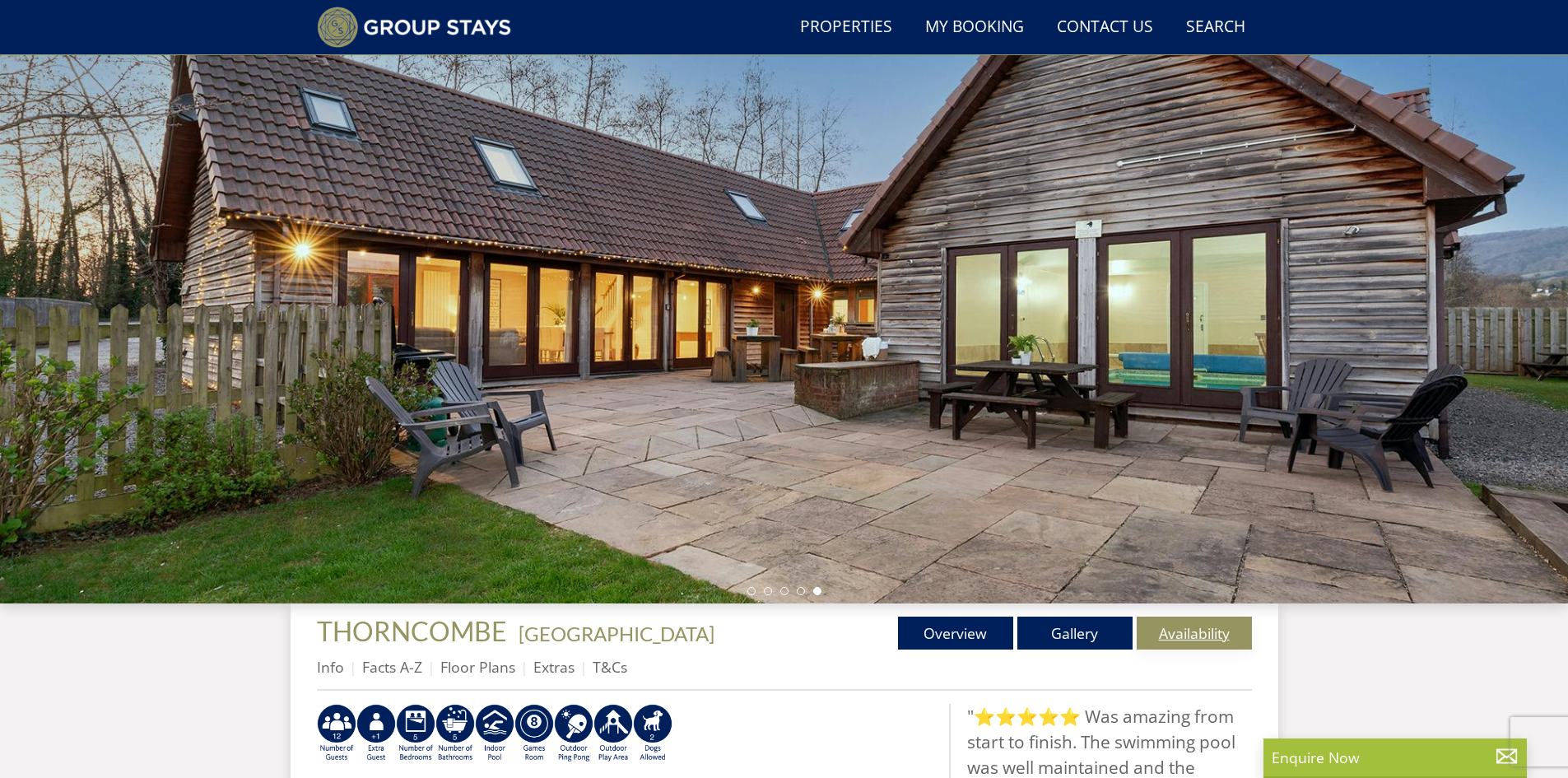
click at [1174, 639] on link "Availability" at bounding box center [1194, 633] width 115 height 32
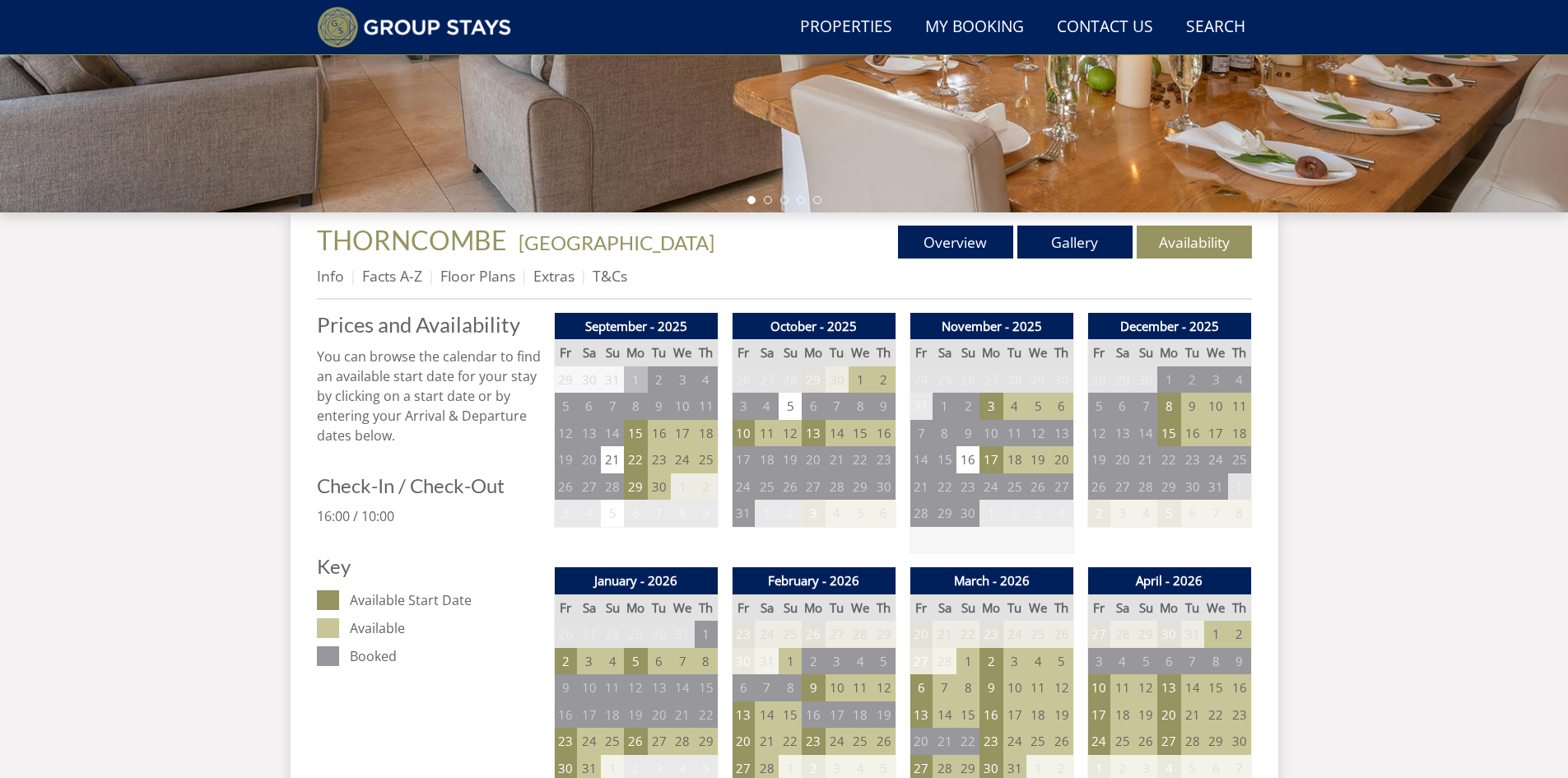
scroll to position [476, 0]
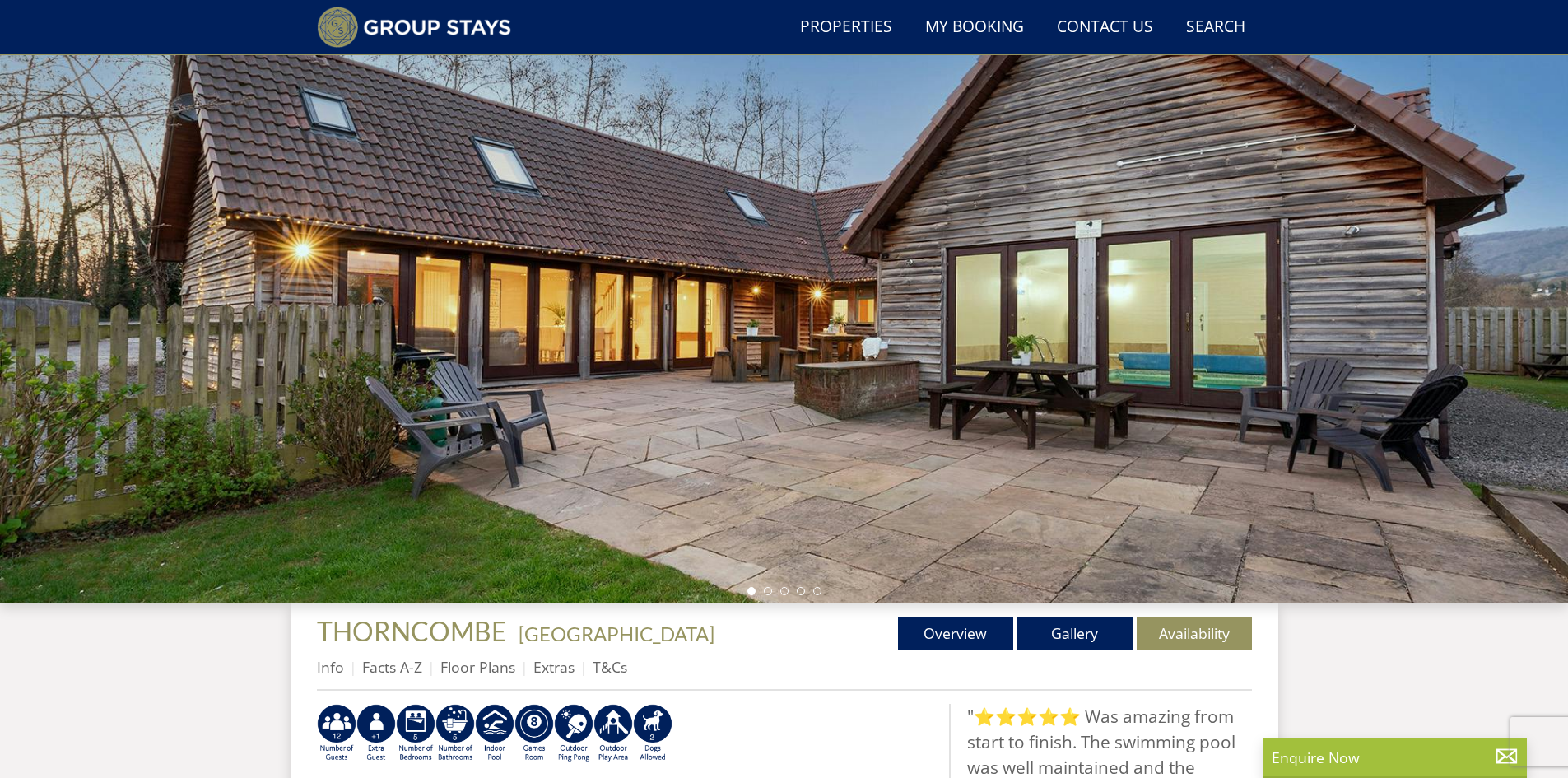
select select "6"
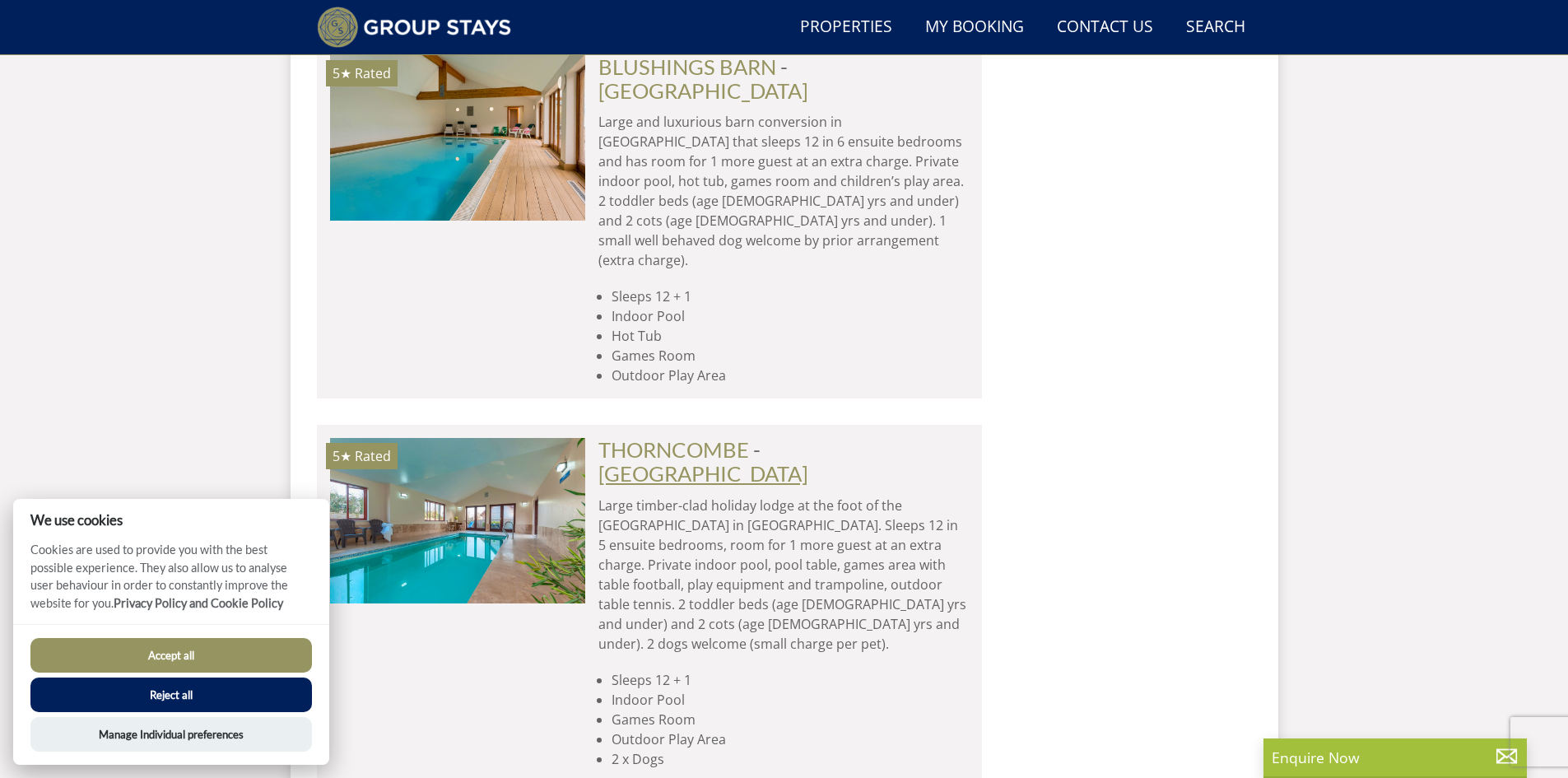
scroll to position [2514, 0]
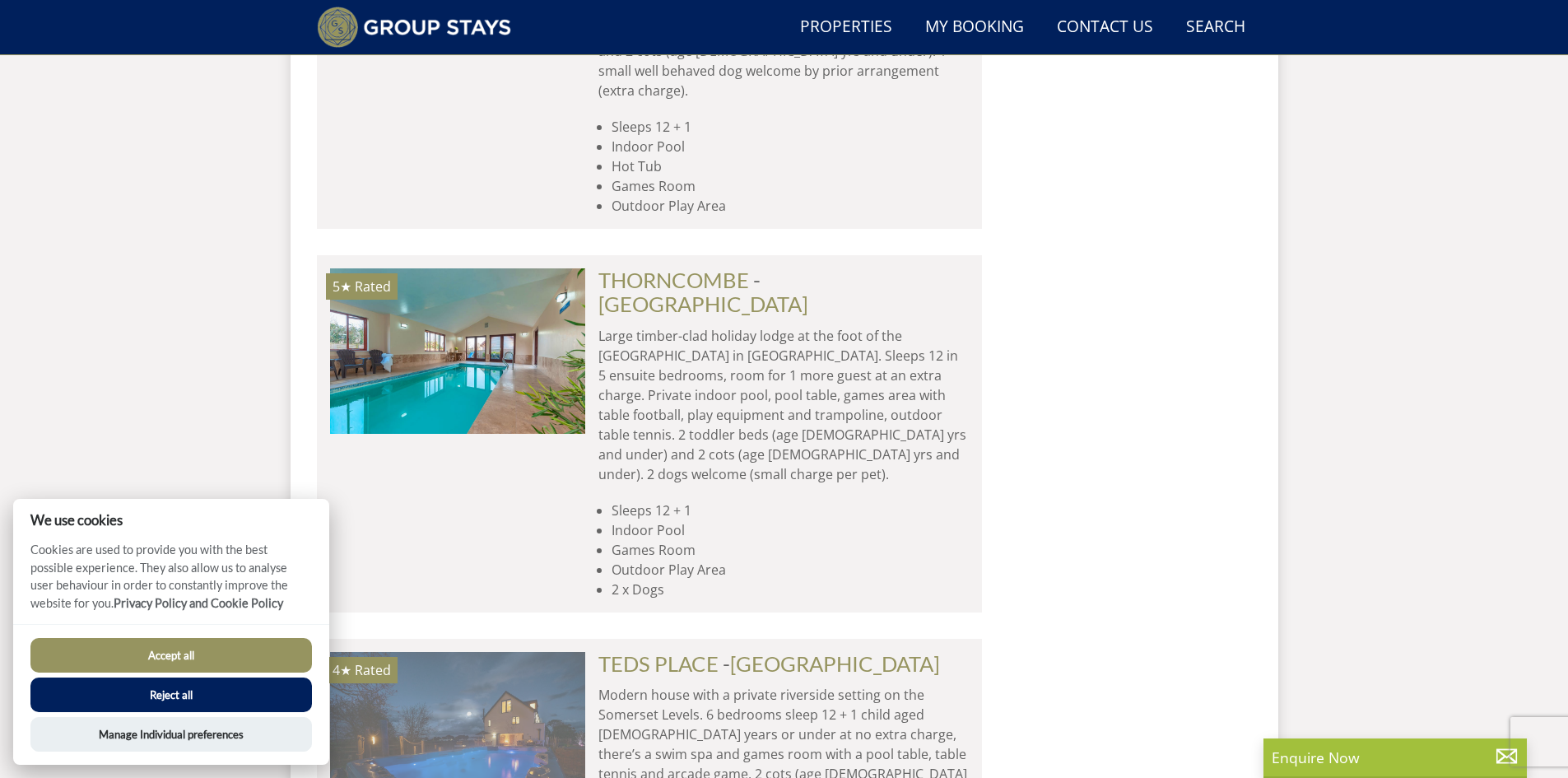
click at [510, 652] on img at bounding box center [457, 734] width 255 height 164
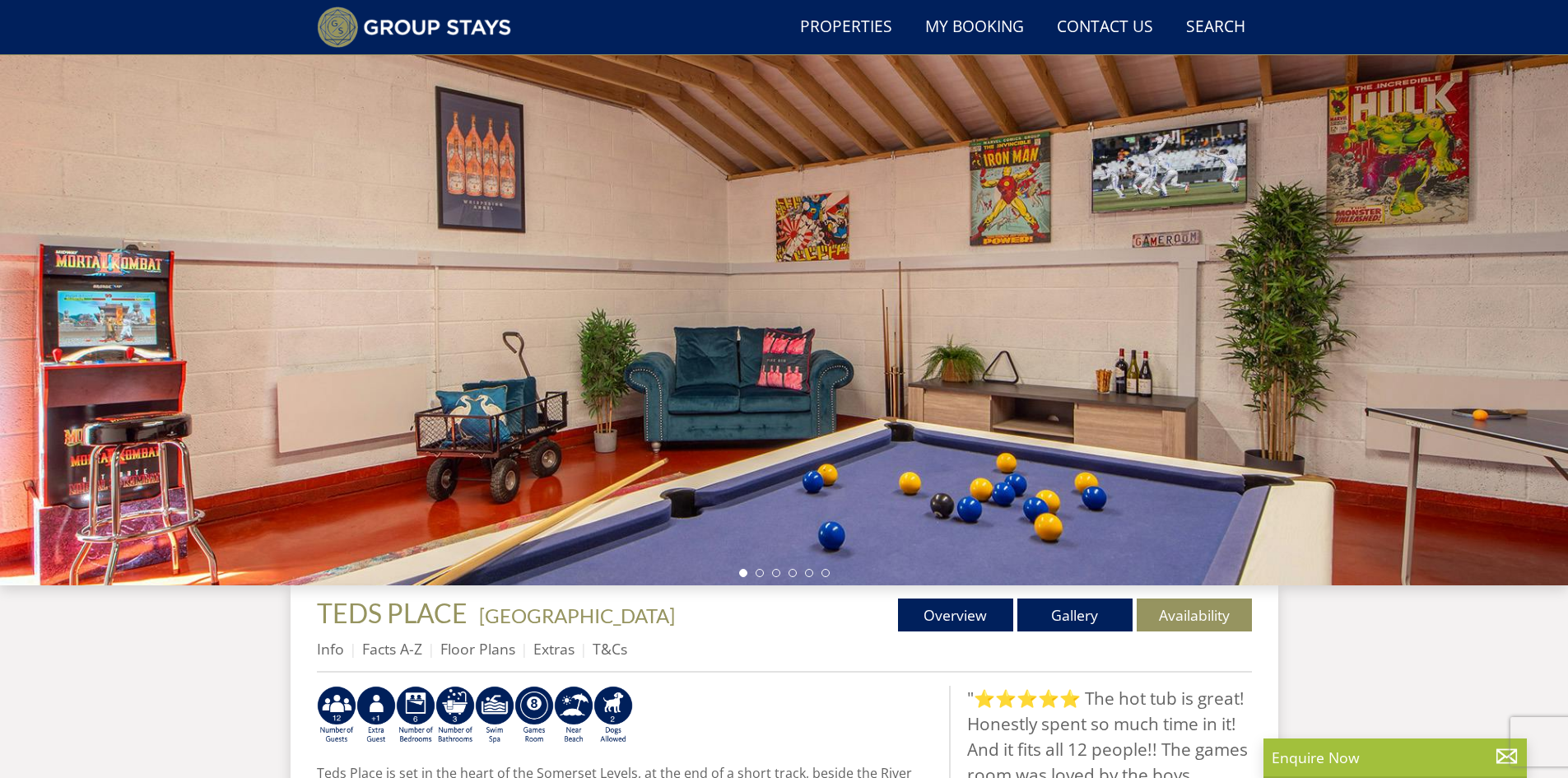
scroll to position [142, 0]
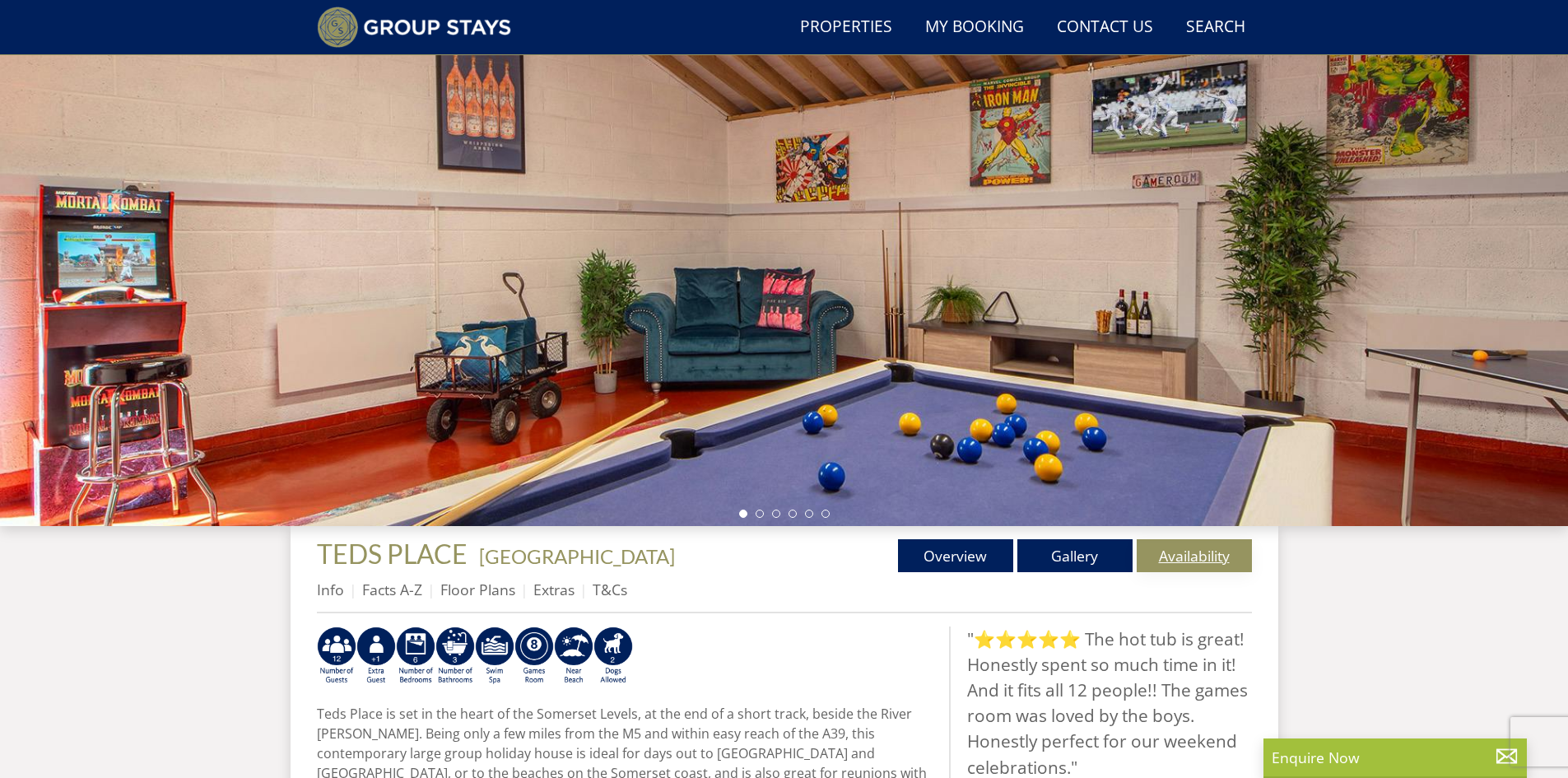
click at [1213, 559] on link "Availability" at bounding box center [1194, 555] width 115 height 32
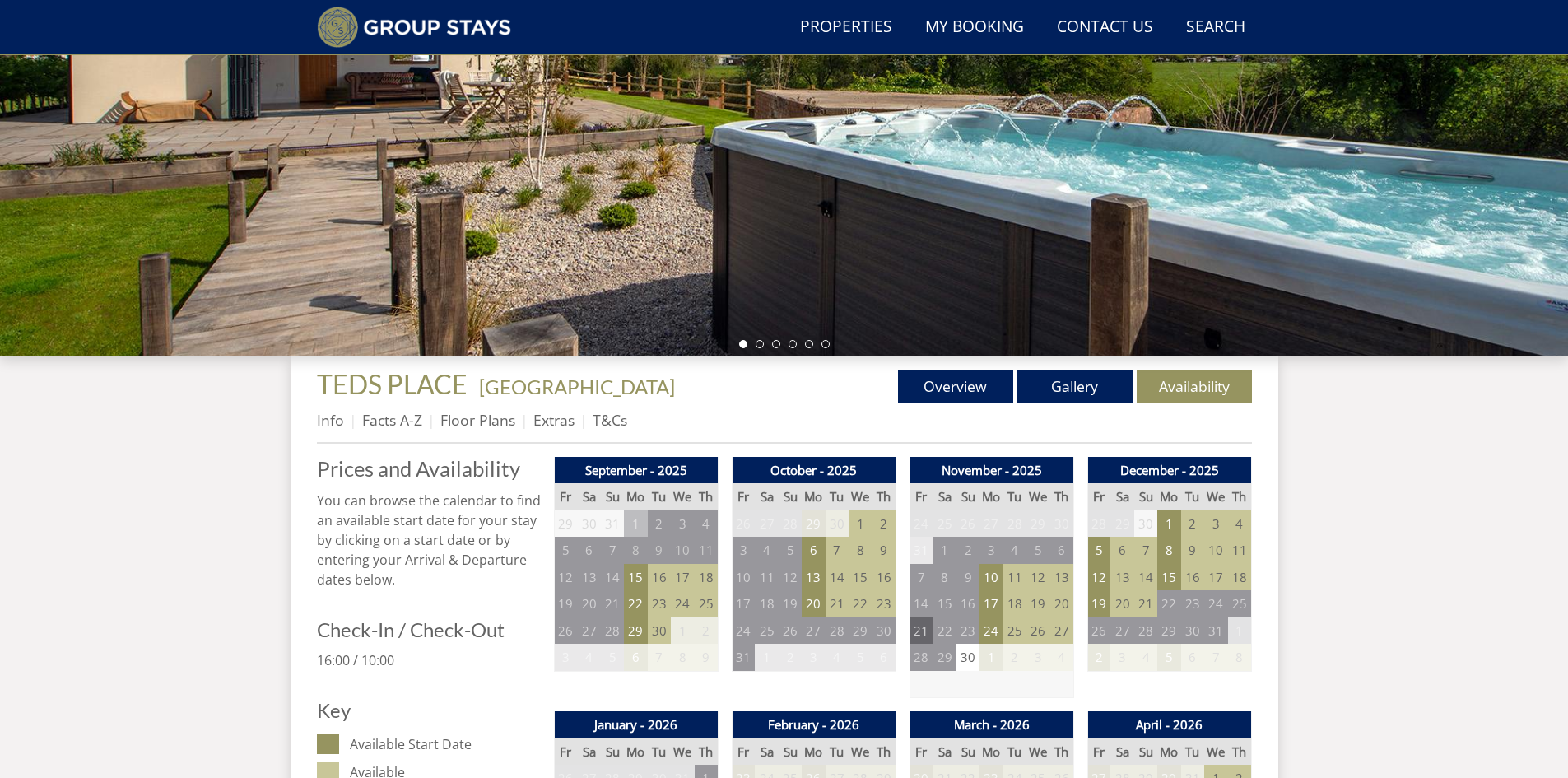
scroll to position [394, 0]
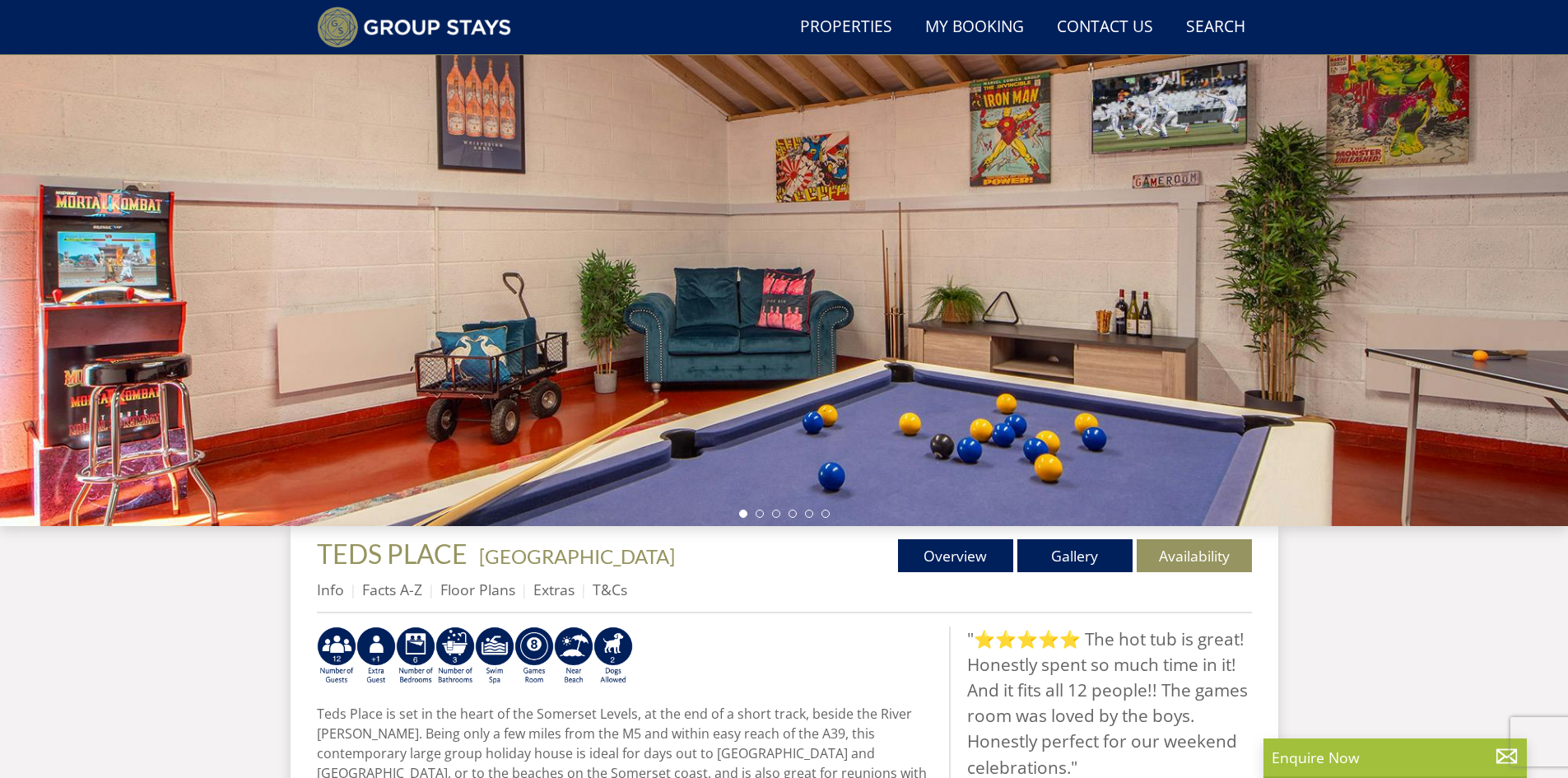
select select "6"
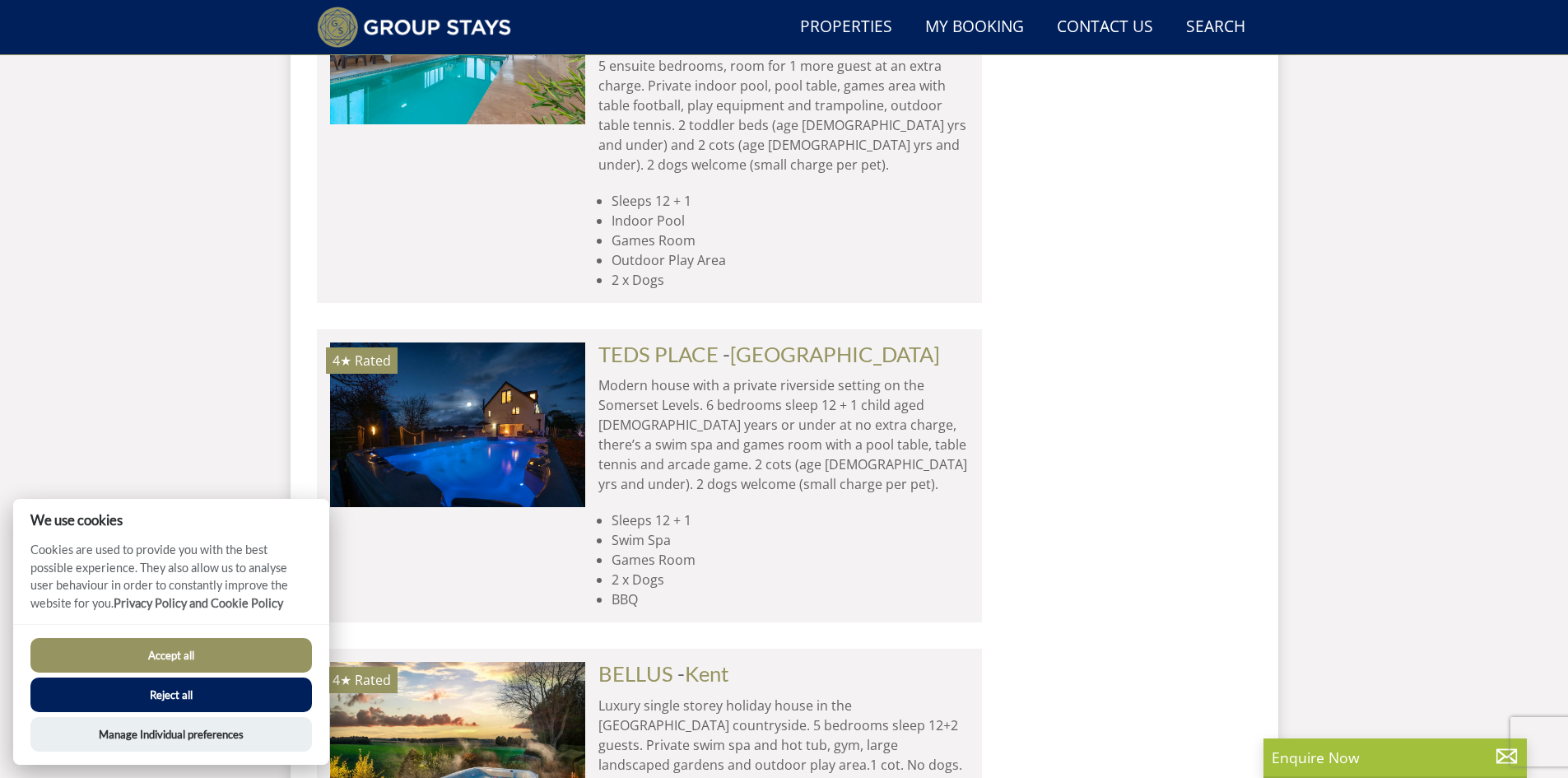
scroll to position [2925, 0]
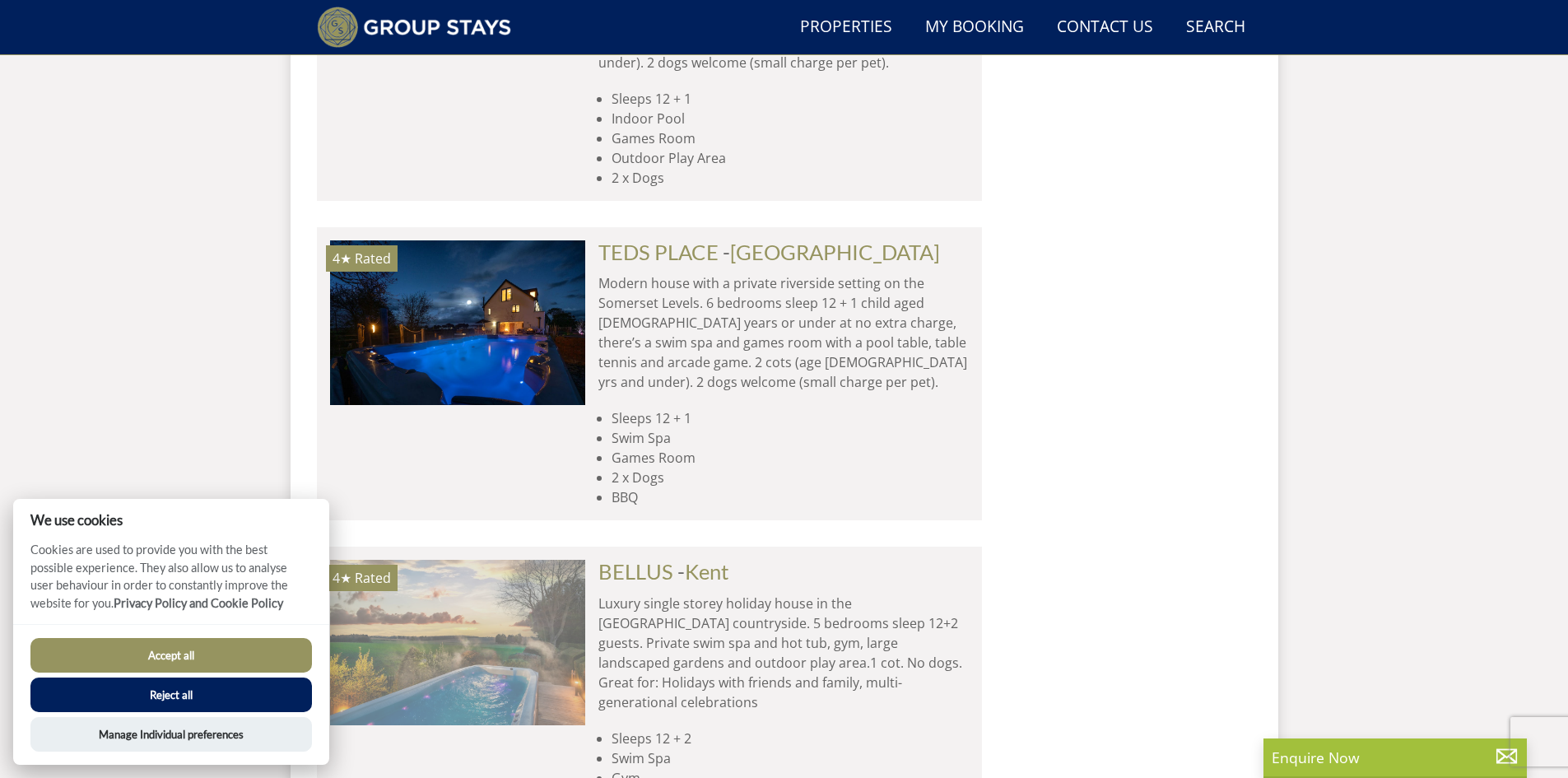
click at [523, 560] on img at bounding box center [457, 642] width 255 height 164
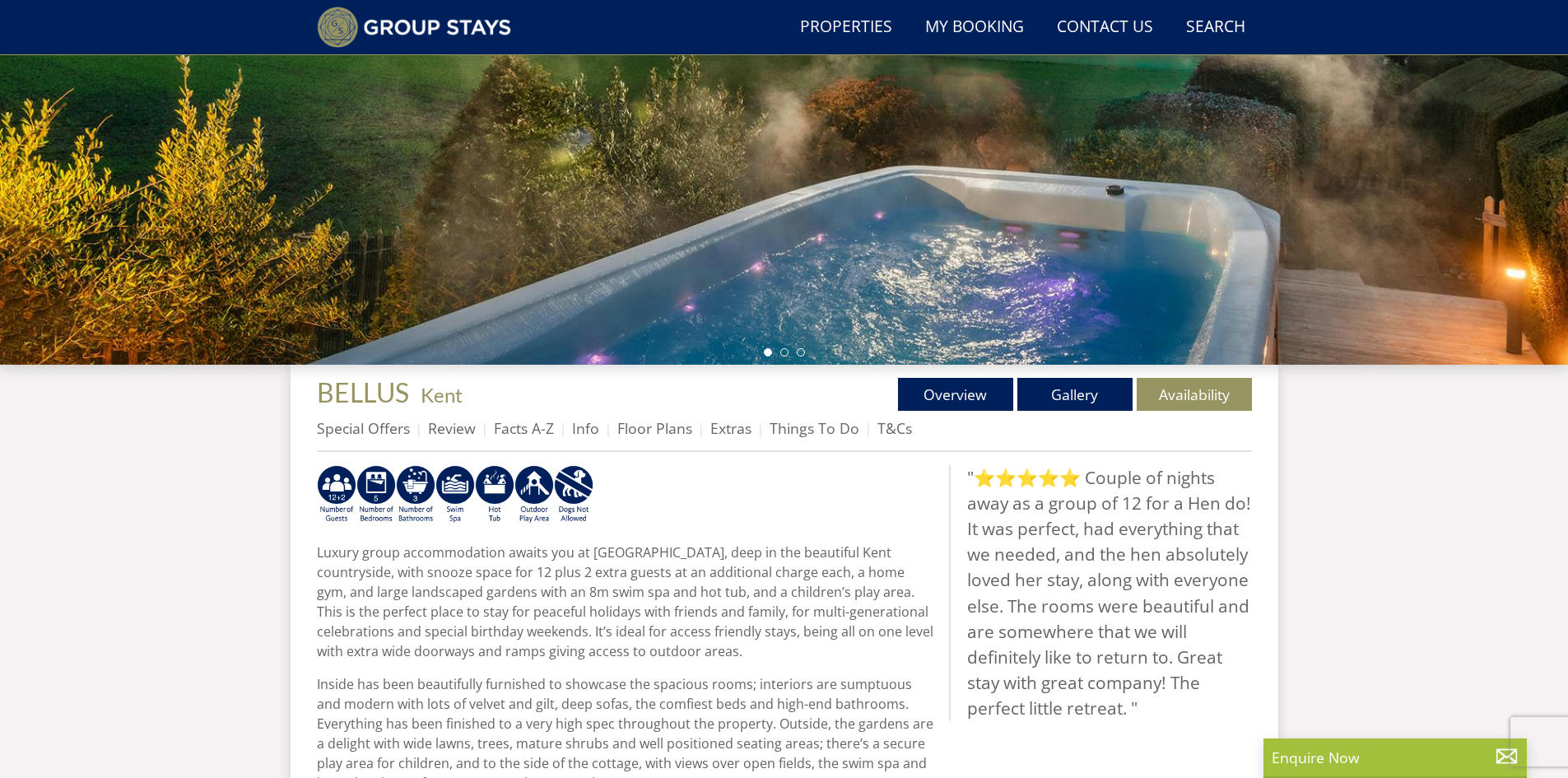
scroll to position [314, 0]
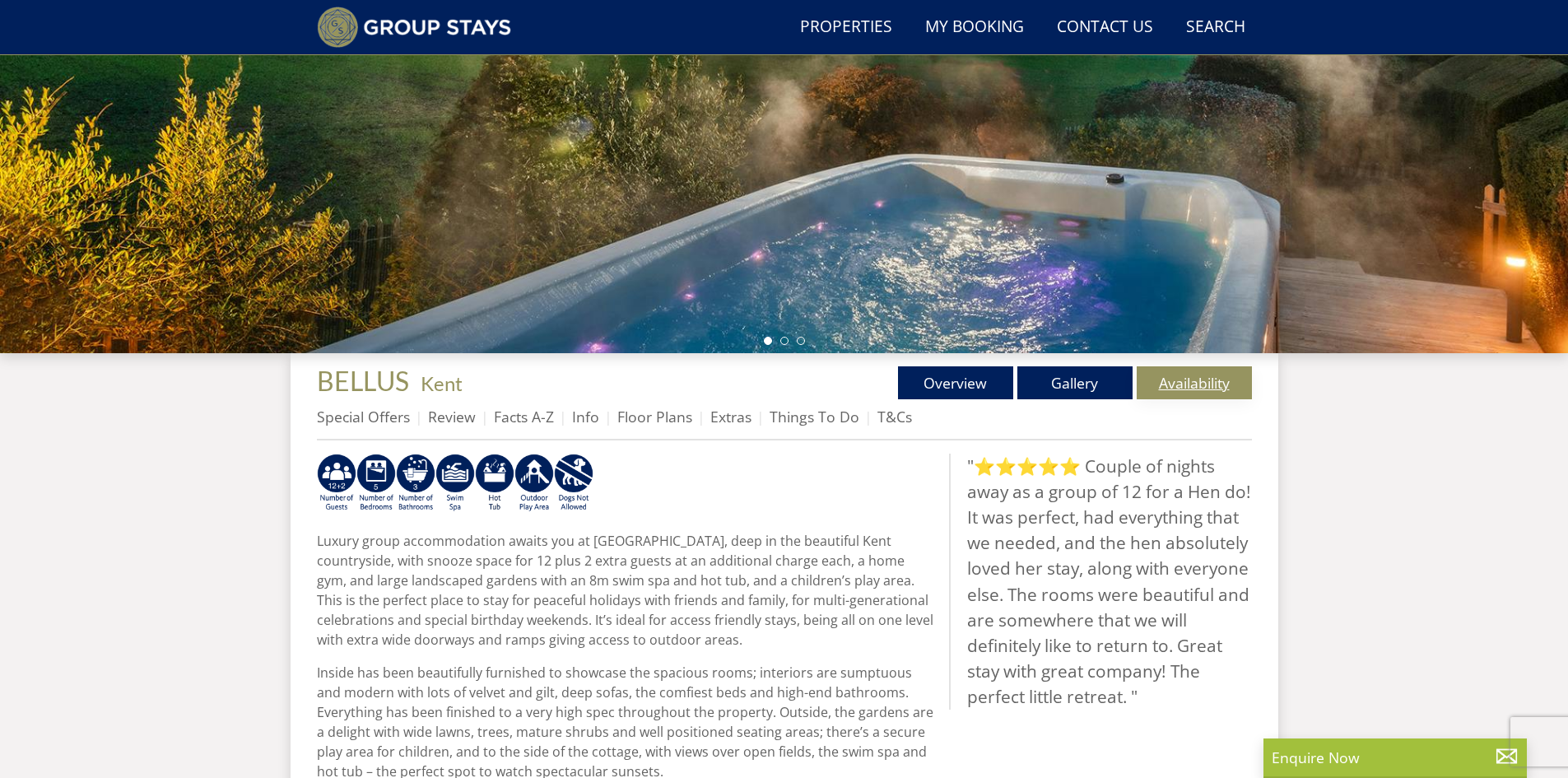
click at [1172, 385] on link "Availability" at bounding box center [1194, 383] width 115 height 32
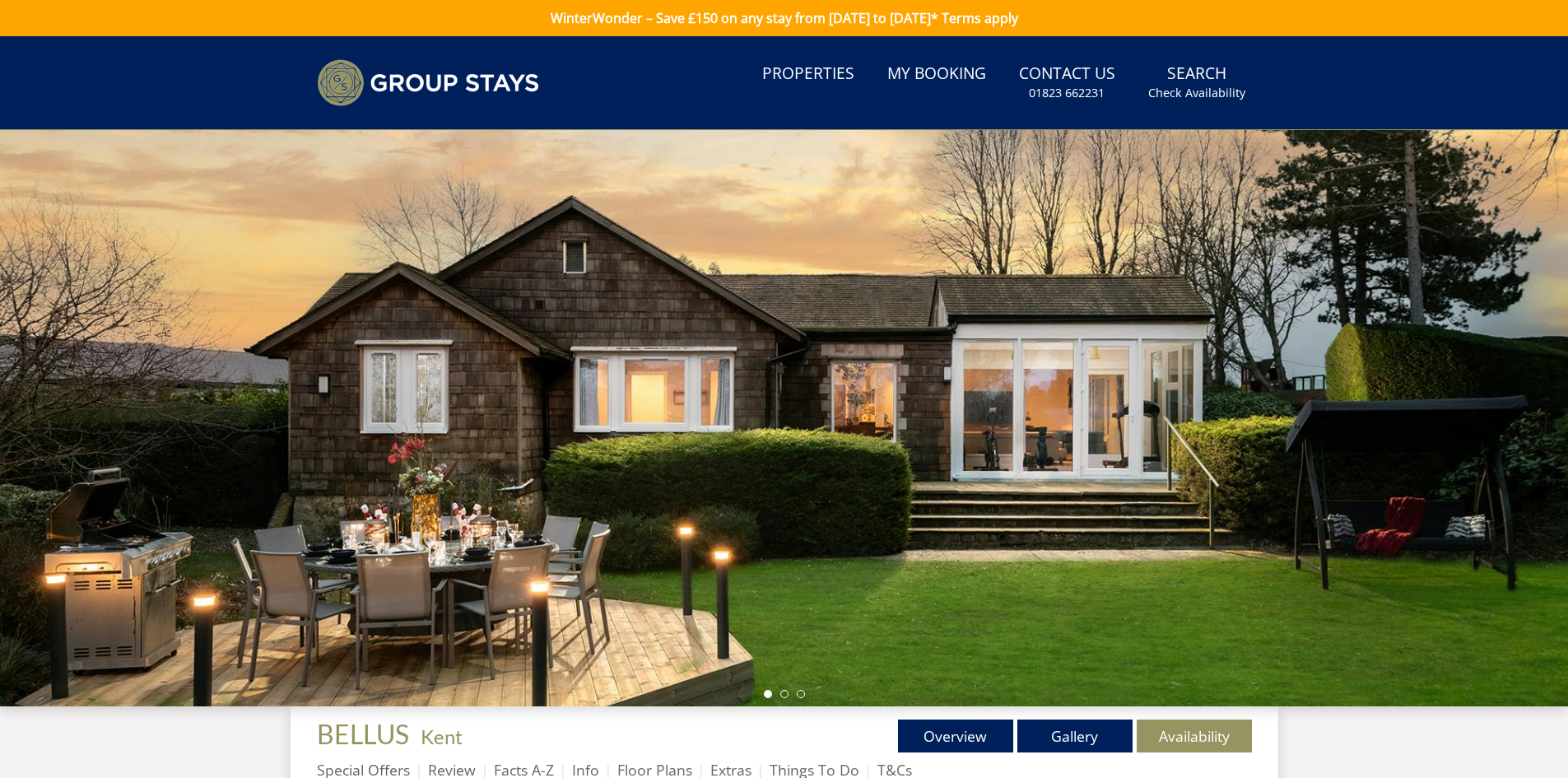
drag, startPoint x: 981, startPoint y: 417, endPoint x: 523, endPoint y: 440, distance: 458.6
click at [523, 440] on div at bounding box center [784, 418] width 1568 height 577
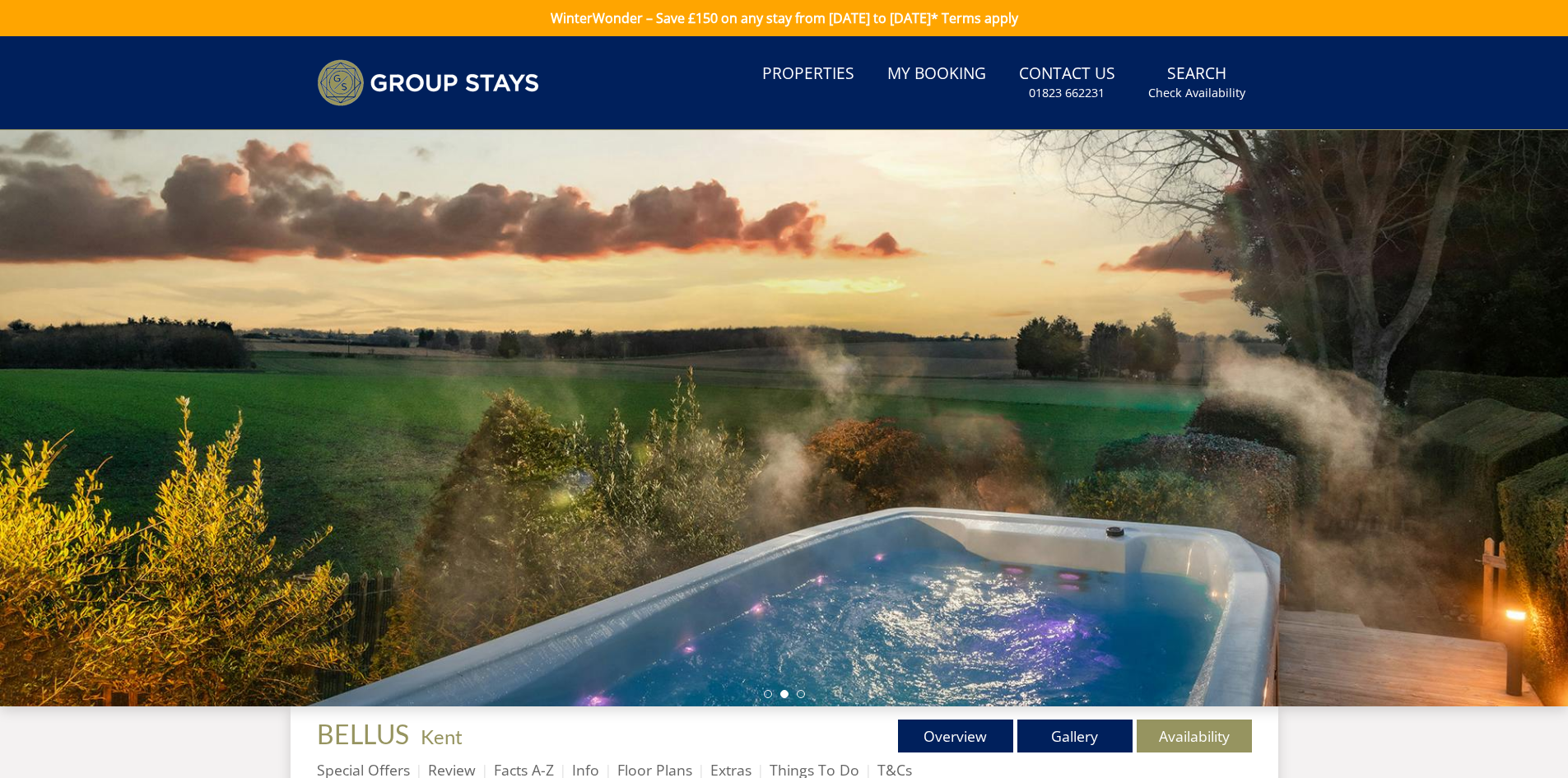
drag, startPoint x: 917, startPoint y: 452, endPoint x: 492, endPoint y: 452, distance: 425.0
click at [492, 452] on div at bounding box center [784, 418] width 1568 height 577
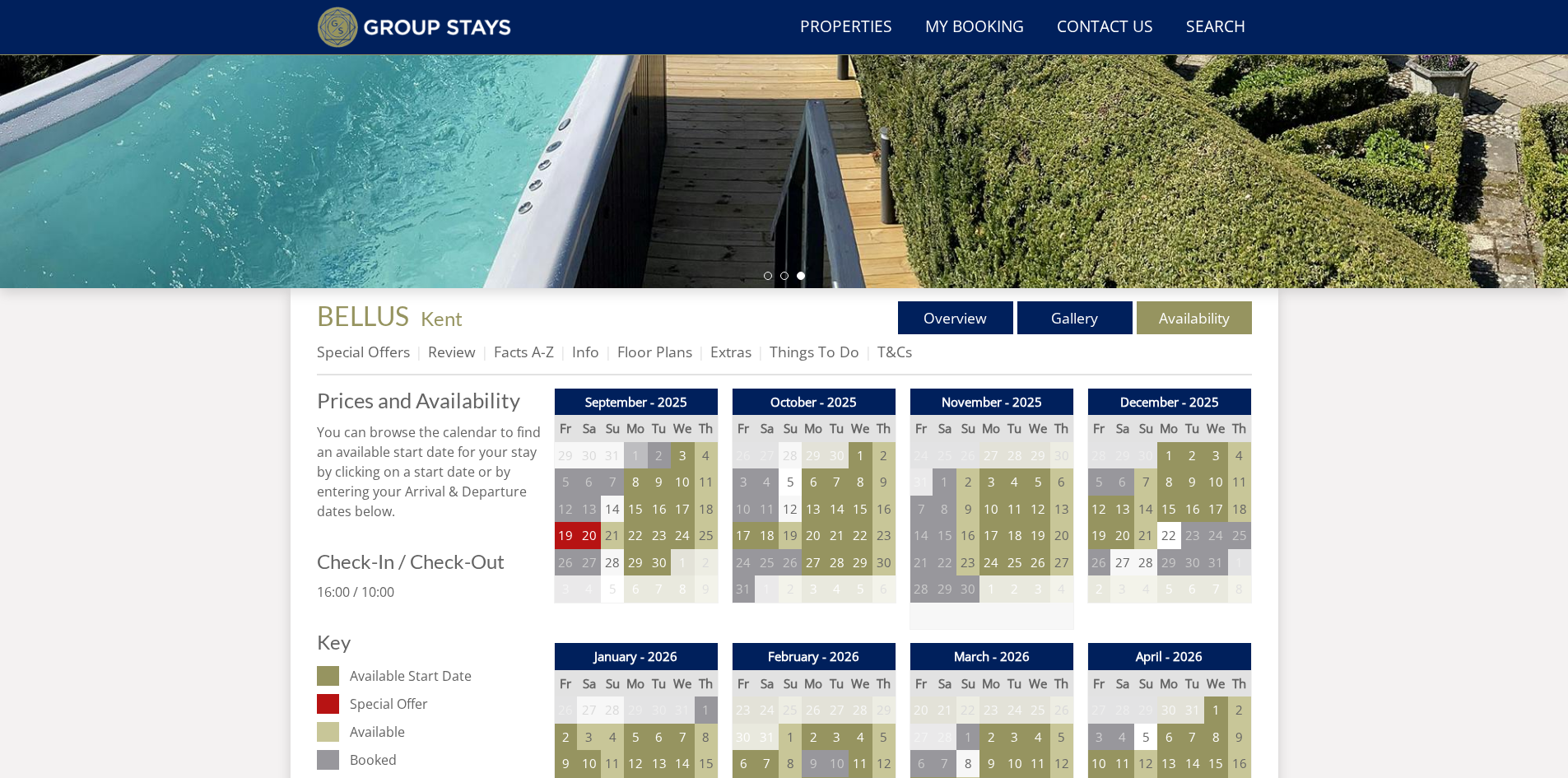
scroll to position [389, 0]
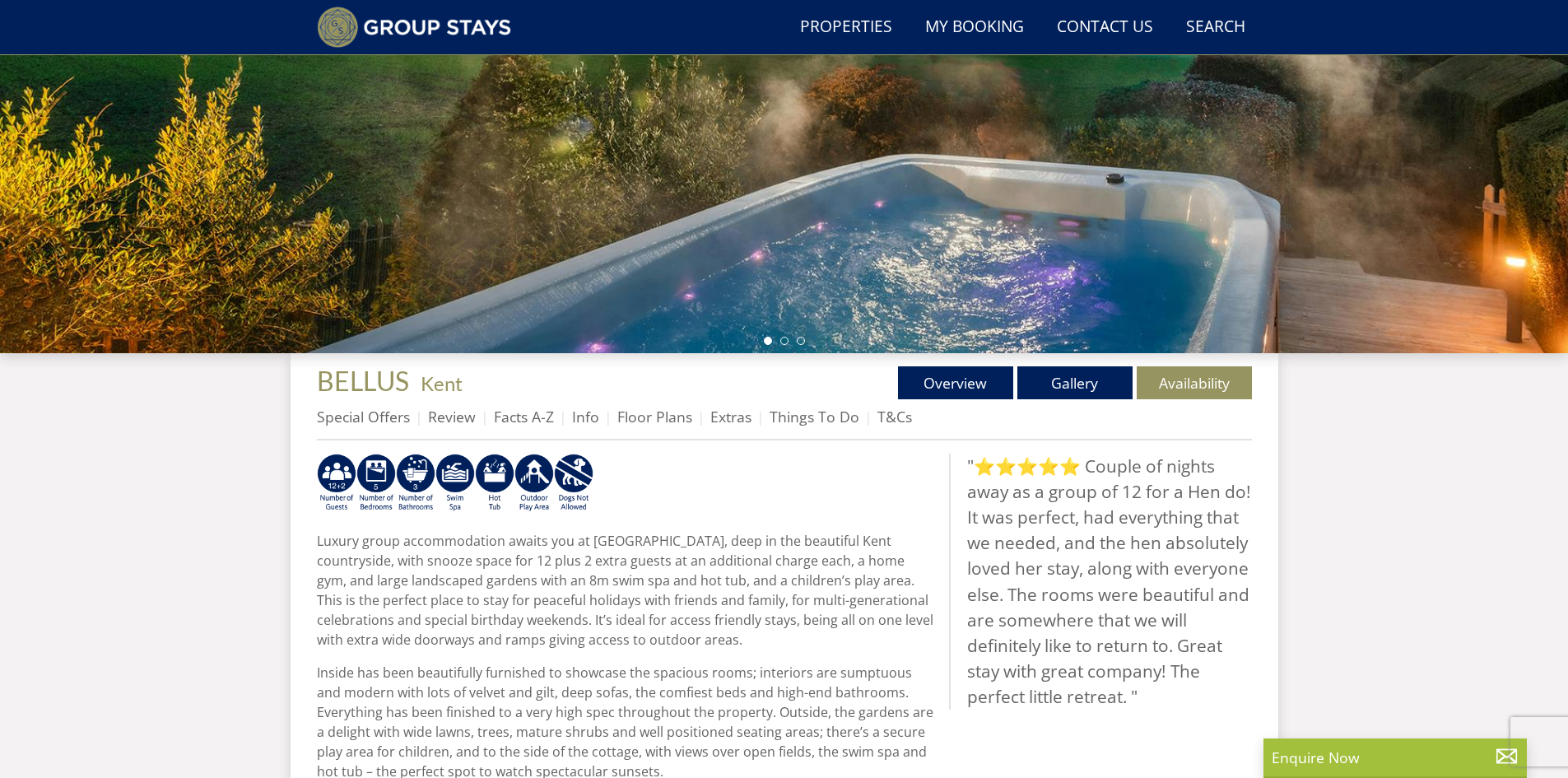
select select "6"
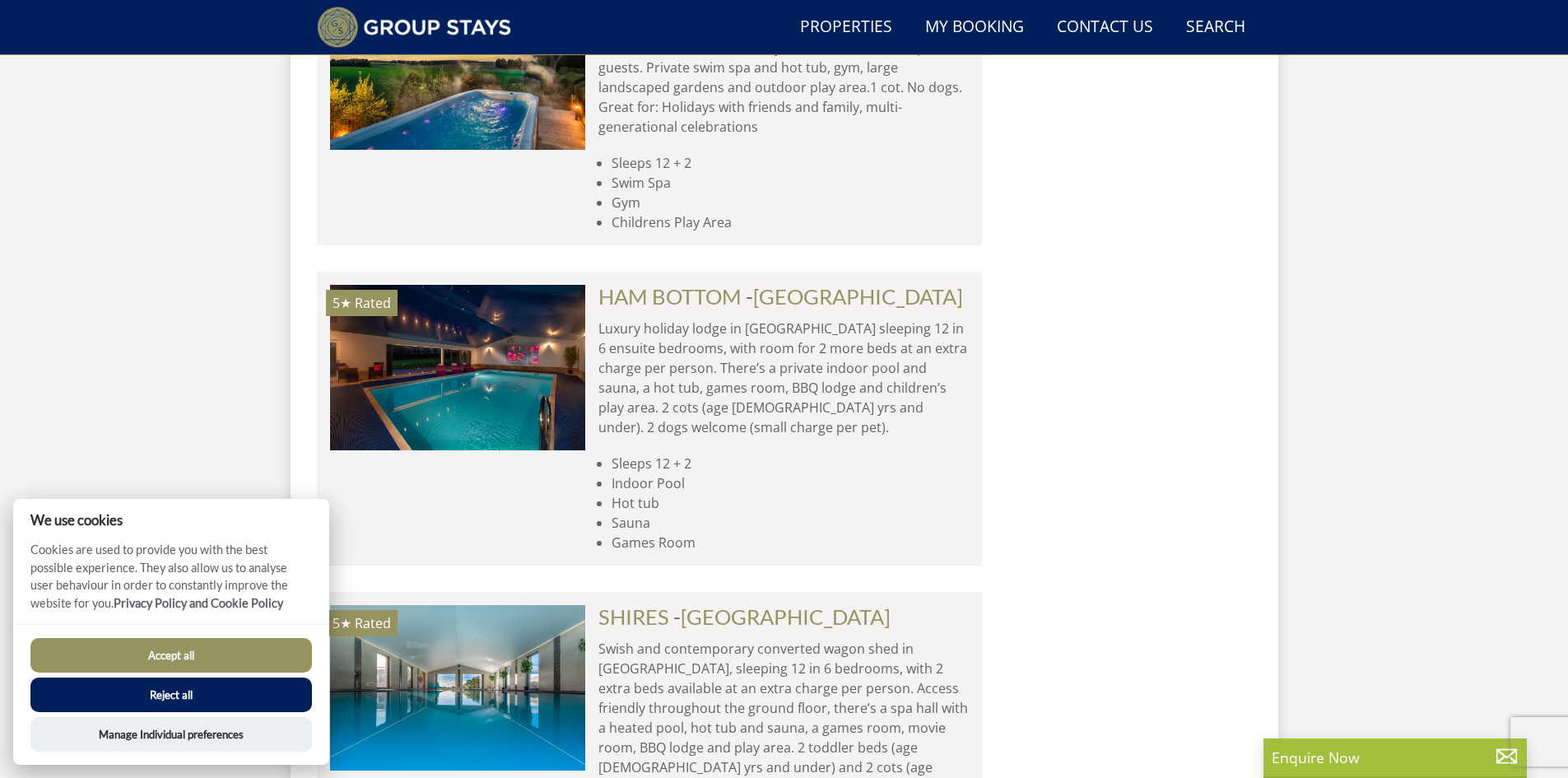
scroll to position [3502, 0]
click at [240, 647] on button "Accept all" at bounding box center [171, 655] width 281 height 34
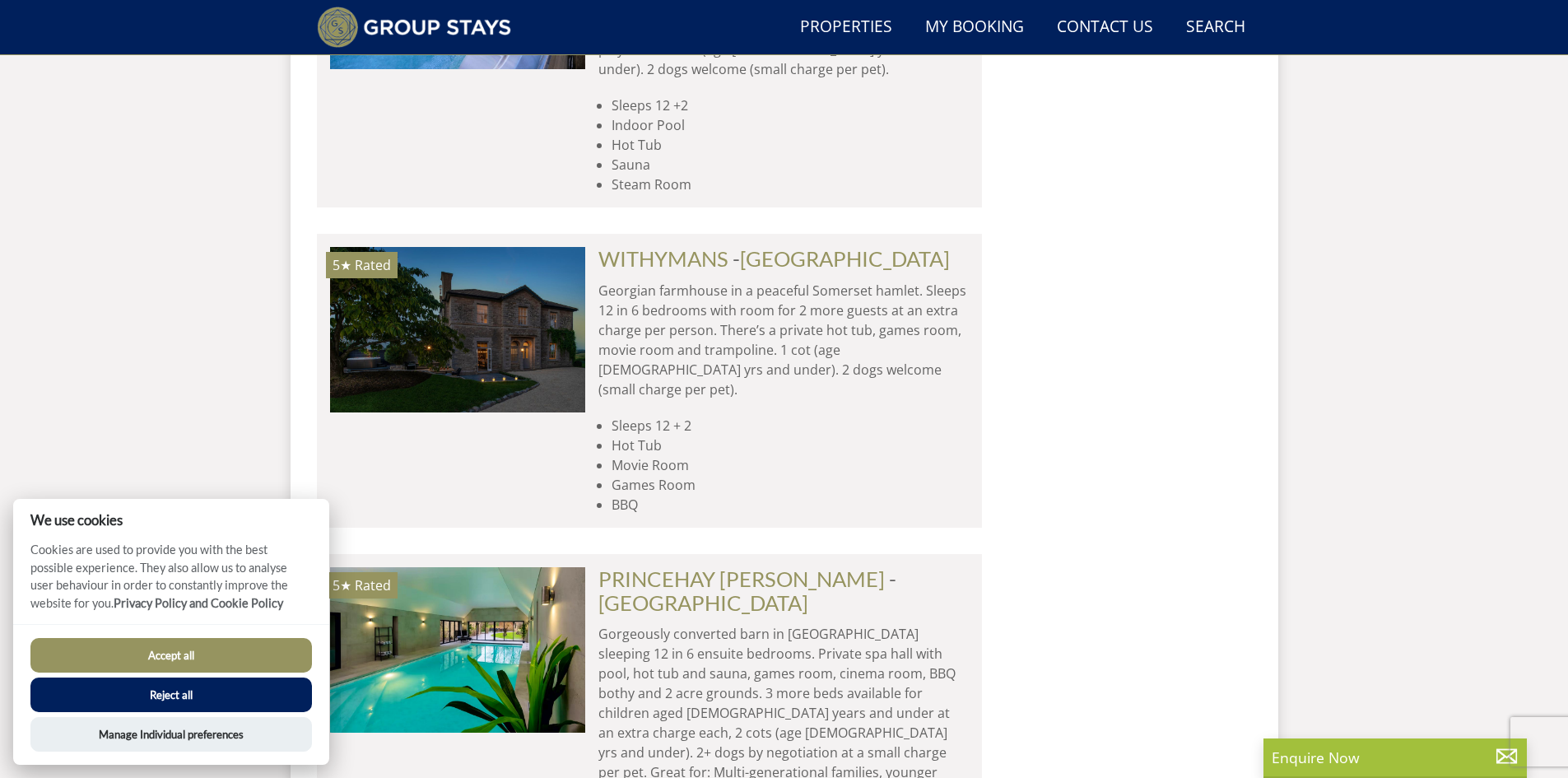
scroll to position [4984, 0]
